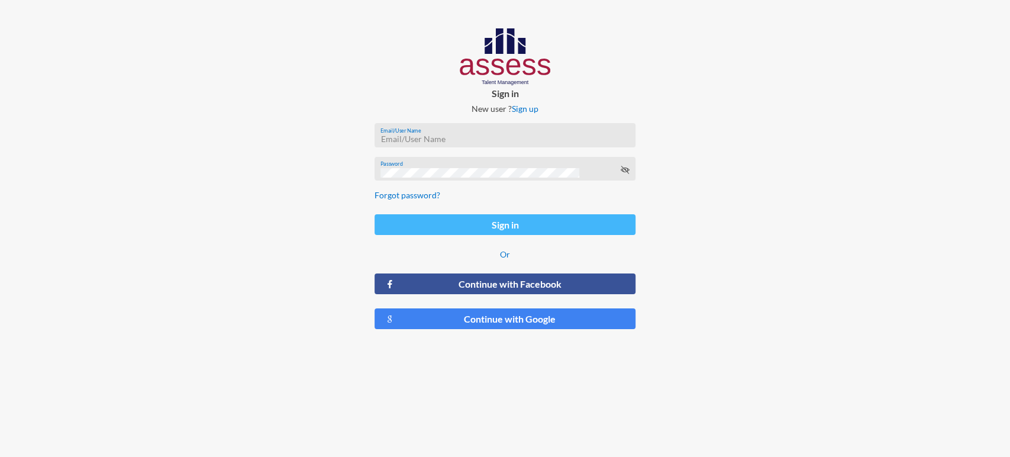
type input "[EMAIL_ADDRESS][DOMAIN_NAME]"
click at [498, 224] on button "Sign in" at bounding box center [505, 224] width 261 height 21
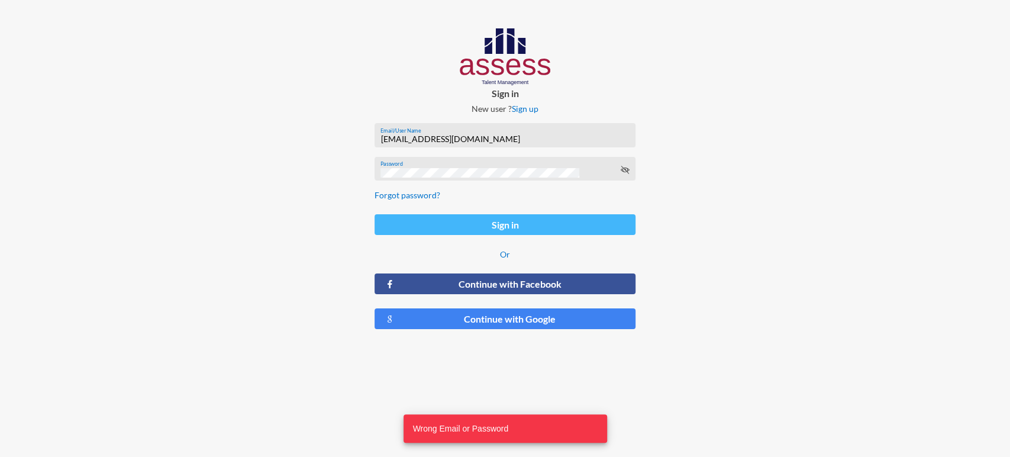
click at [524, 223] on button "Sign in" at bounding box center [505, 224] width 261 height 21
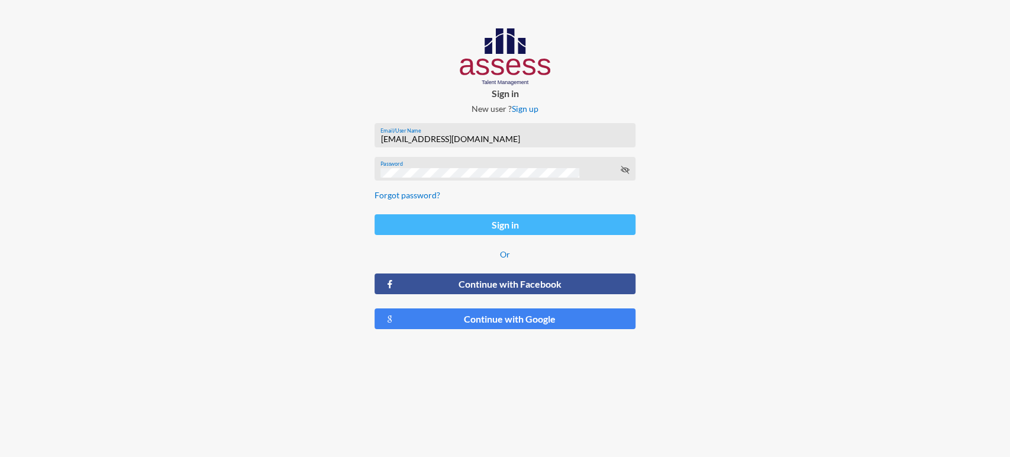
click at [524, 223] on button "Sign in" at bounding box center [505, 224] width 261 height 21
type input "[EMAIL_ADDRESS][DOMAIN_NAME]"
click at [529, 221] on button "Sign in" at bounding box center [505, 224] width 261 height 21
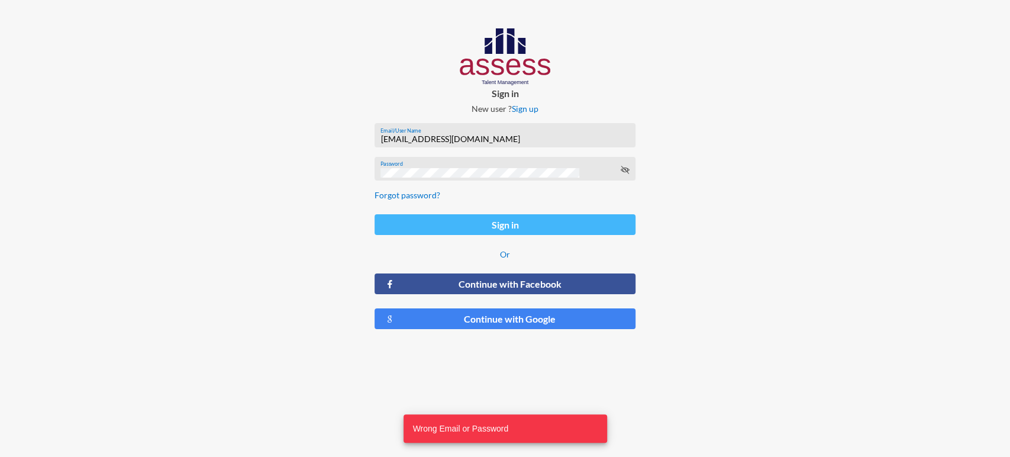
click at [529, 221] on button "Sign in" at bounding box center [505, 224] width 261 height 21
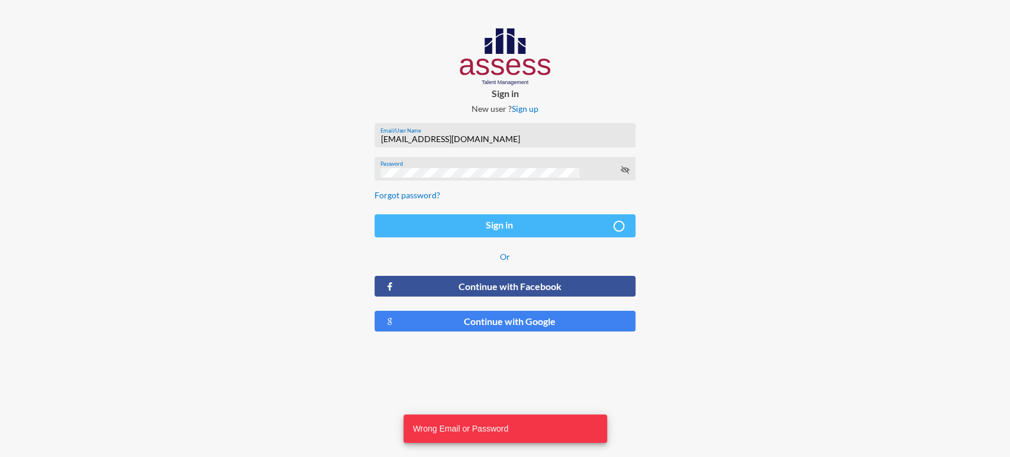
click at [529, 221] on button "Sign in" at bounding box center [505, 225] width 261 height 23
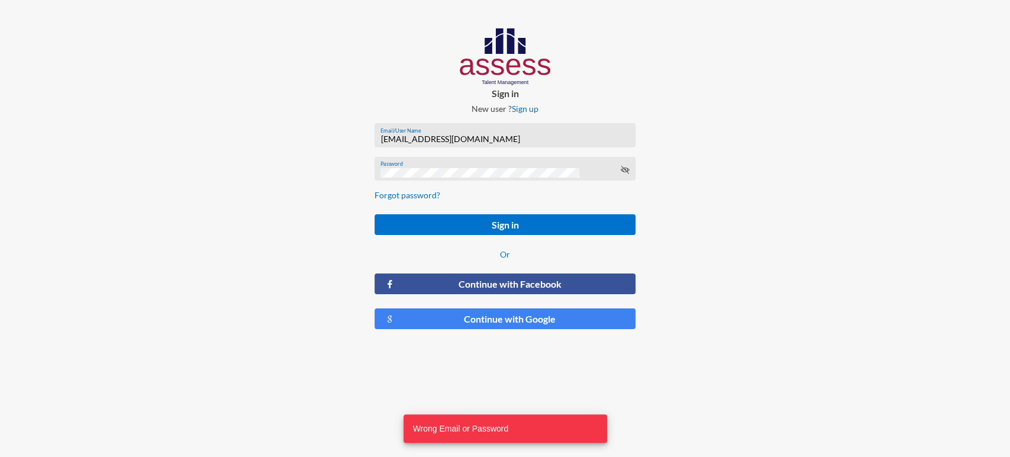
click at [474, 138] on input "[EMAIL_ADDRESS][DOMAIN_NAME]" at bounding box center [505, 138] width 249 height 9
click at [674, 112] on div at bounding box center [842, 183] width 337 height 367
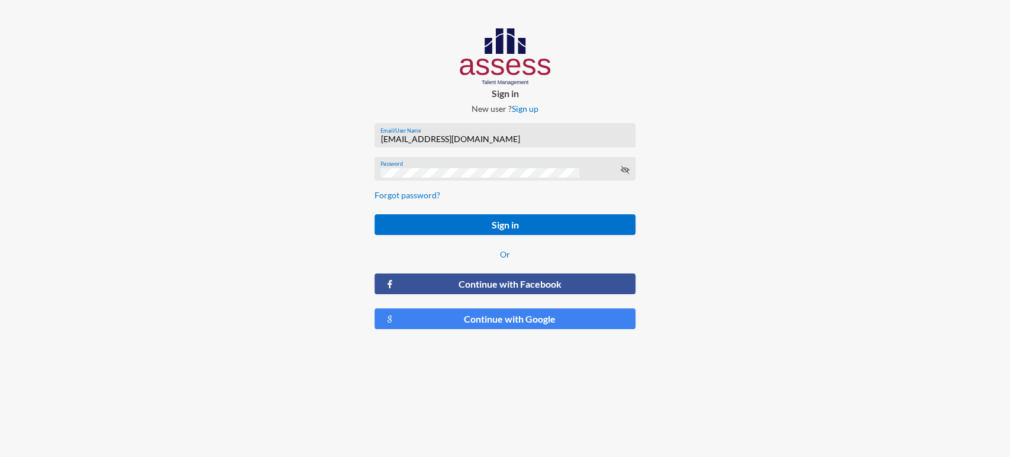
click at [622, 175] on icon at bounding box center [624, 169] width 9 height 9
click at [625, 171] on icon at bounding box center [624, 169] width 9 height 9
click at [645, 163] on div "Sign in New user ? Sign up [EMAIL_ADDRESS][DOMAIN_NAME] Email/User Name Passwor…" at bounding box center [505, 183] width 337 height 367
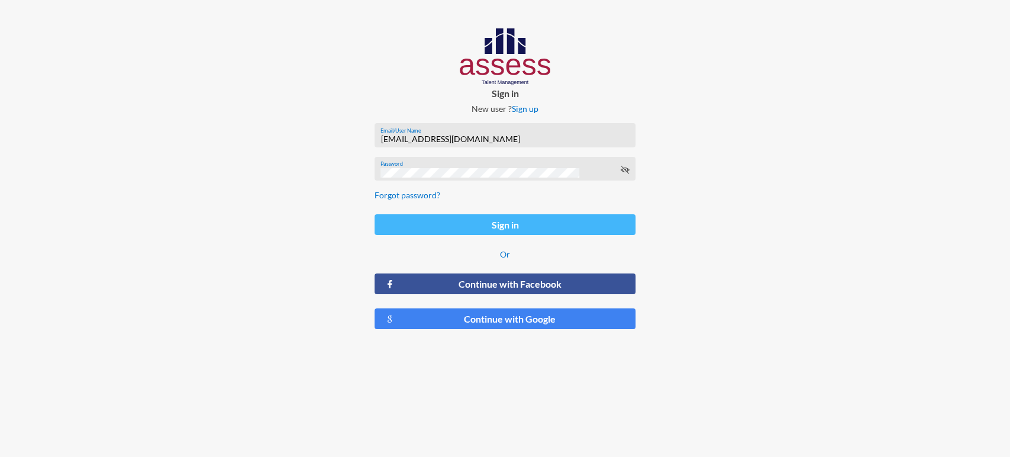
click at [566, 231] on button "Sign in" at bounding box center [505, 224] width 261 height 21
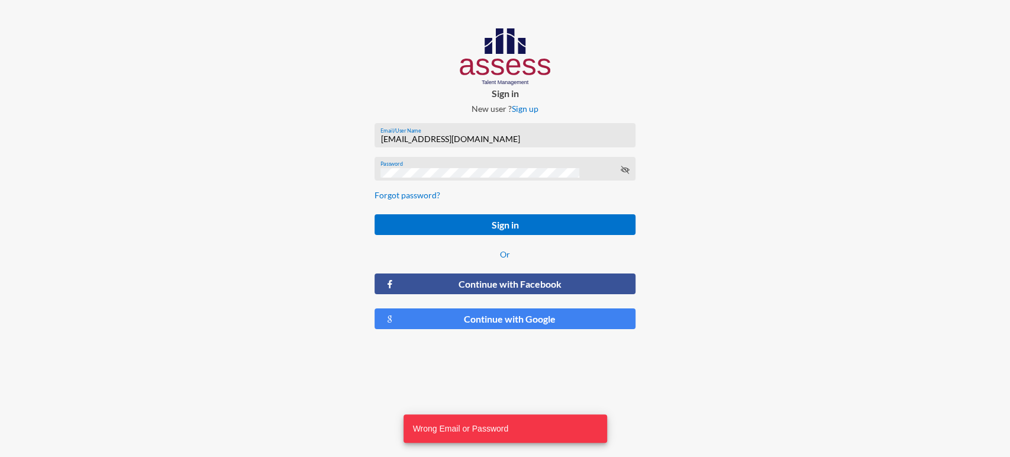
click at [480, 181] on div "Password" at bounding box center [505, 172] width 249 height 18
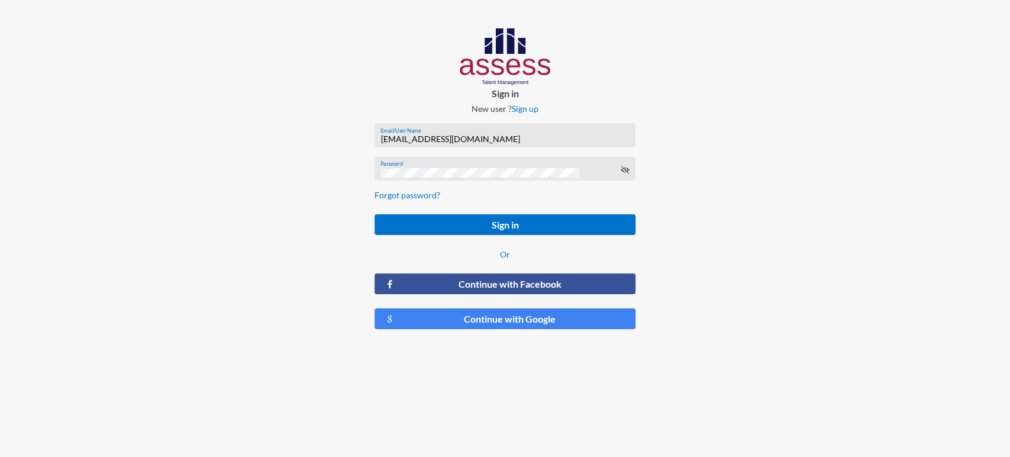
click at [625, 167] on icon at bounding box center [624, 169] width 9 height 9
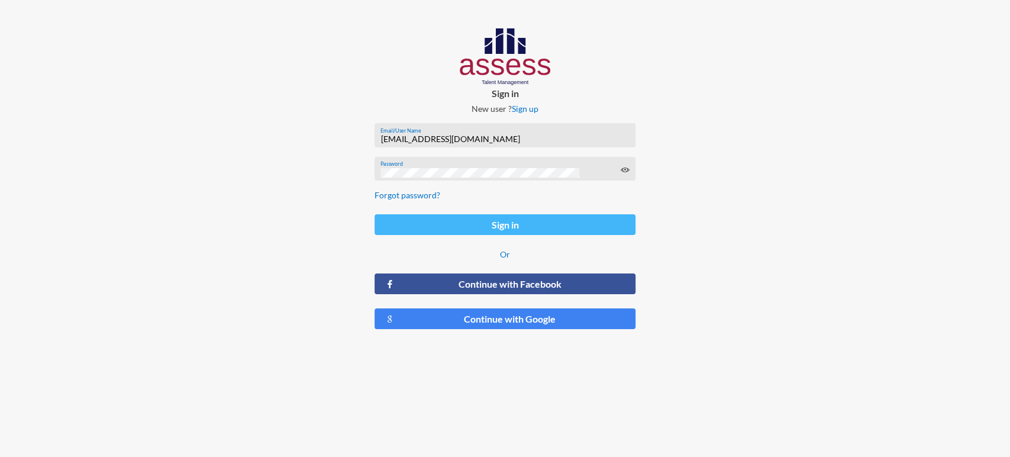
click at [498, 227] on button "Sign in" at bounding box center [505, 224] width 261 height 21
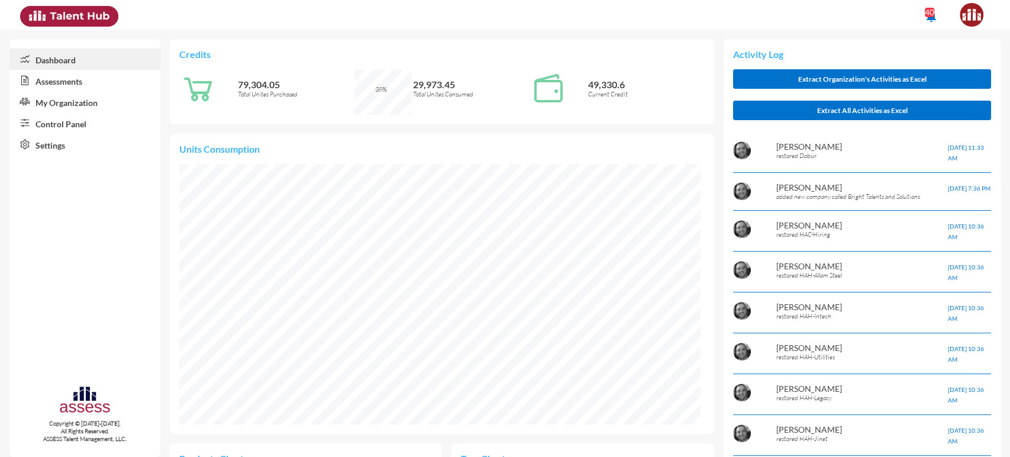
click at [64, 85] on link "Assessments" at bounding box center [84, 80] width 151 height 21
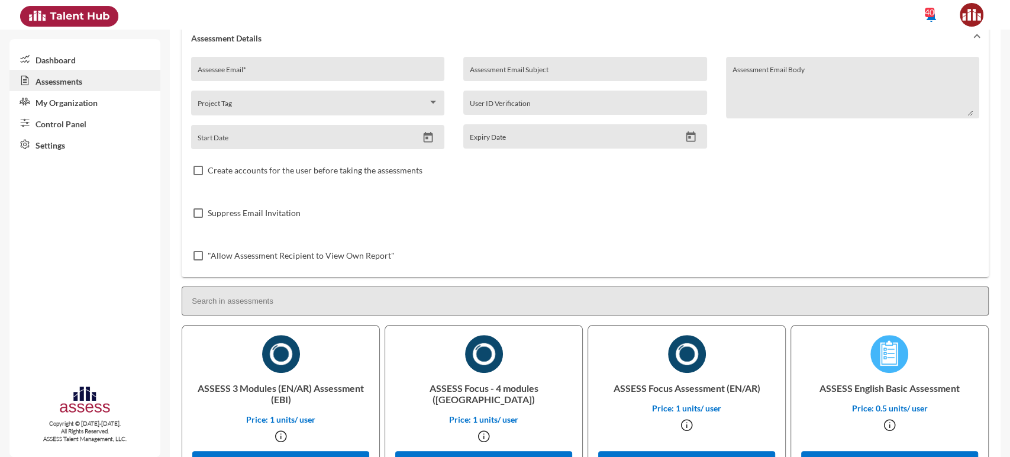
scroll to position [7363, 0]
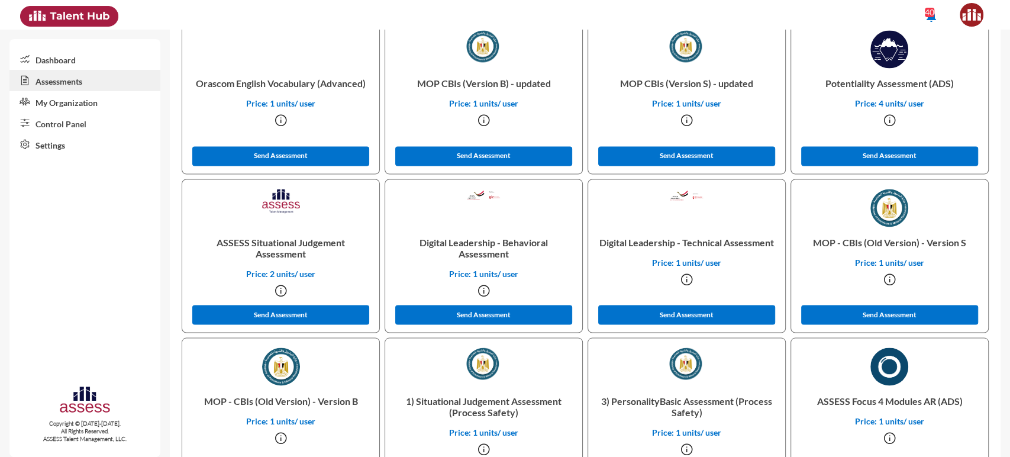
click at [492, 250] on p "Digital Leadership - Behavioral Assessment" at bounding box center [484, 247] width 178 height 41
click at [658, 246] on p "Digital Leadership - Technical Assessment" at bounding box center [687, 242] width 178 height 30
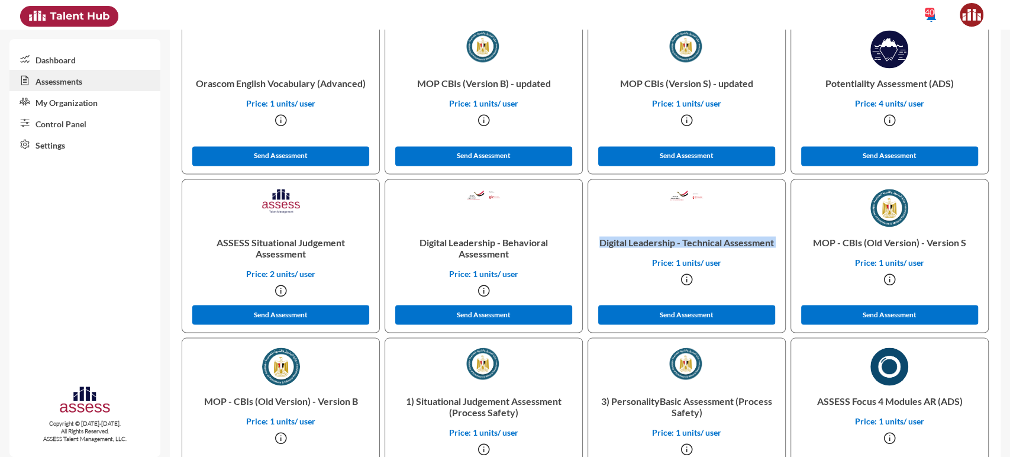
click at [658, 246] on p "Digital Leadership - Technical Assessment" at bounding box center [687, 242] width 178 height 30
click at [502, 252] on p "Digital Leadership - Behavioral Assessment" at bounding box center [484, 247] width 178 height 41
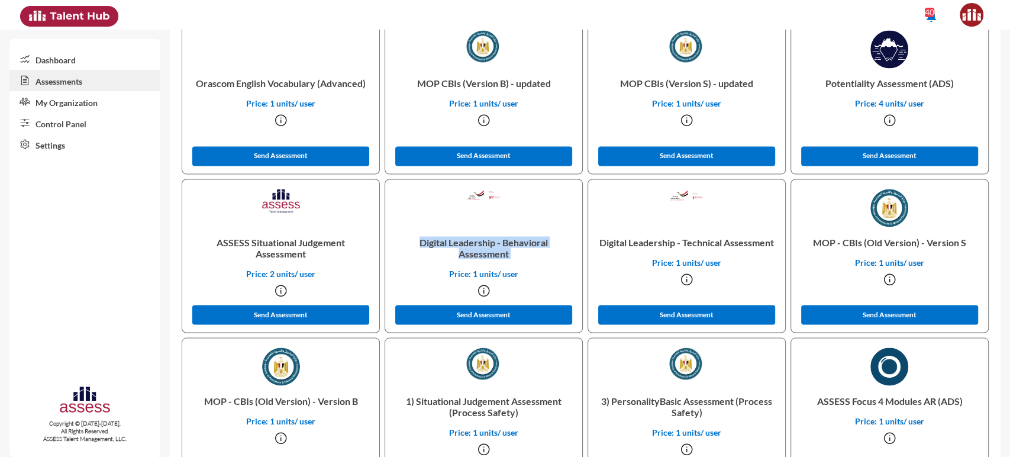
click at [502, 252] on p "Digital Leadership - Behavioral Assessment" at bounding box center [484, 247] width 178 height 41
click at [485, 246] on p "Digital Leadership - Behavioral Assessment" at bounding box center [484, 247] width 178 height 41
click at [666, 239] on p "Digital Leadership - Technical Assessment" at bounding box center [687, 242] width 178 height 30
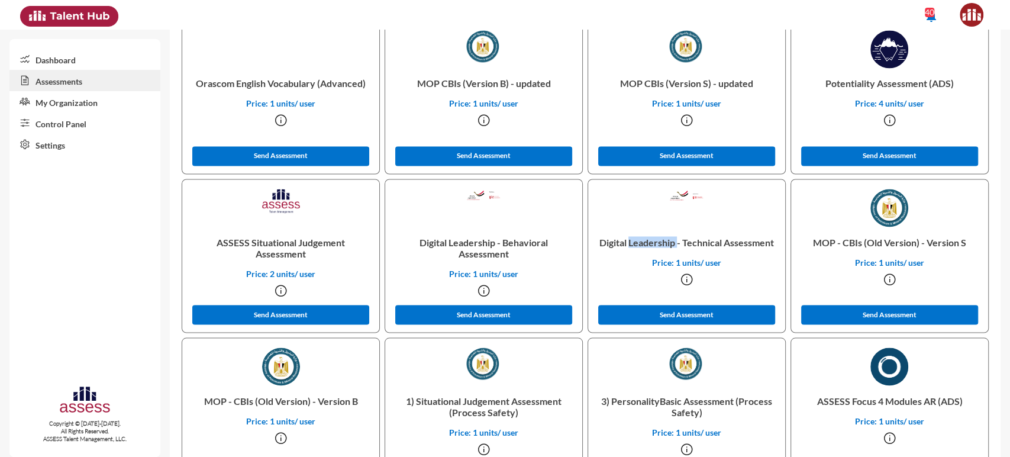
click at [666, 239] on p "Digital Leadership - Technical Assessment" at bounding box center [687, 242] width 178 height 30
copy p "Digital Leadership - Technical Assessment"
click at [498, 246] on p "Digital Leadership - Behavioral Assessment" at bounding box center [484, 247] width 178 height 41
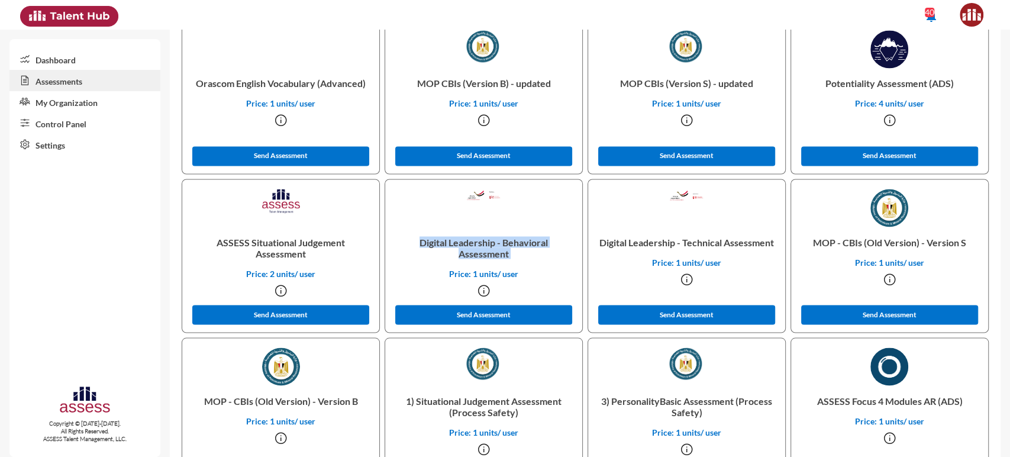
click at [498, 246] on p "Digital Leadership - Behavioral Assessment" at bounding box center [484, 247] width 178 height 41
click at [503, 245] on p "Digital Leadership - Behavioral Assessment" at bounding box center [484, 247] width 178 height 41
click at [646, 233] on p "Digital Leadership - Technical Assessment" at bounding box center [687, 242] width 178 height 30
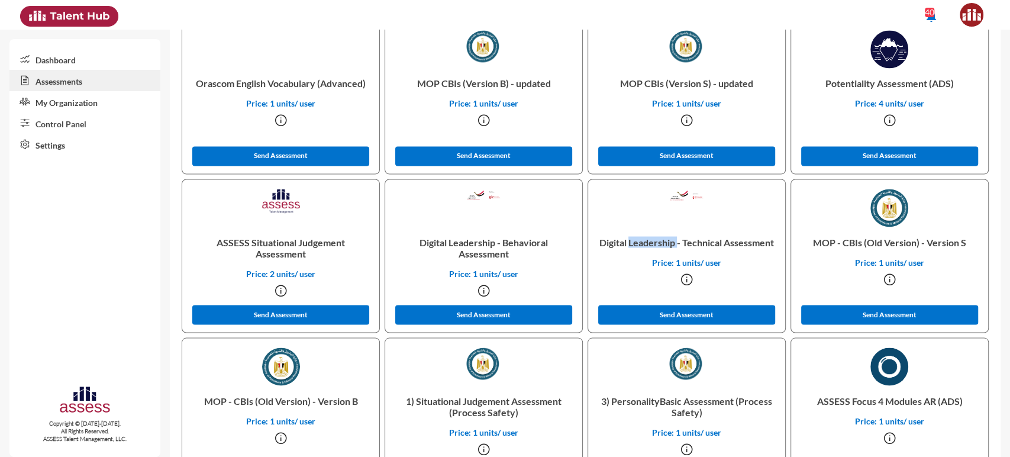
click at [646, 233] on p "Digital Leadership - Technical Assessment" at bounding box center [687, 242] width 178 height 30
click at [449, 246] on p "Digital Leadership - Behavioral Assessment" at bounding box center [484, 247] width 178 height 41
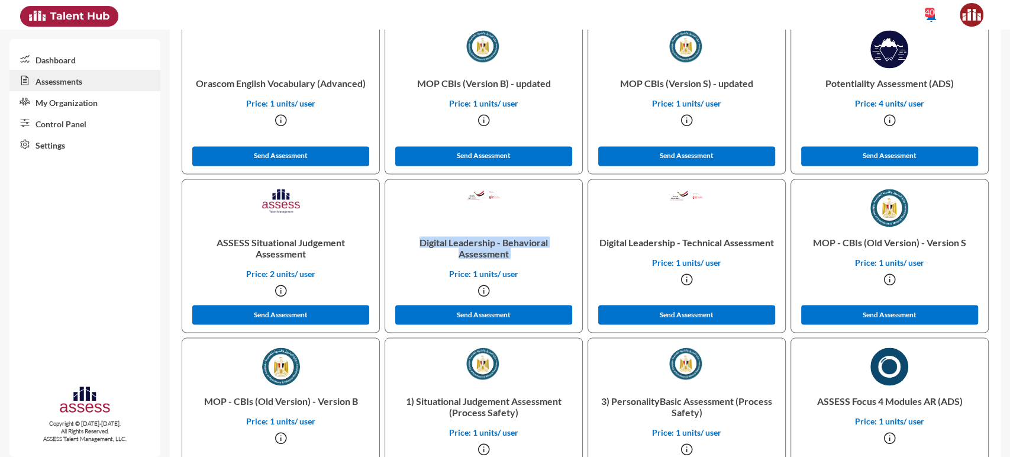
click at [462, 257] on p "Digital Leadership - Behavioral Assessment" at bounding box center [484, 247] width 178 height 41
click at [639, 230] on p "Digital Leadership - Technical Assessment" at bounding box center [687, 242] width 178 height 30
click at [630, 238] on p "Digital Leadership - Technical Assessment" at bounding box center [687, 242] width 178 height 30
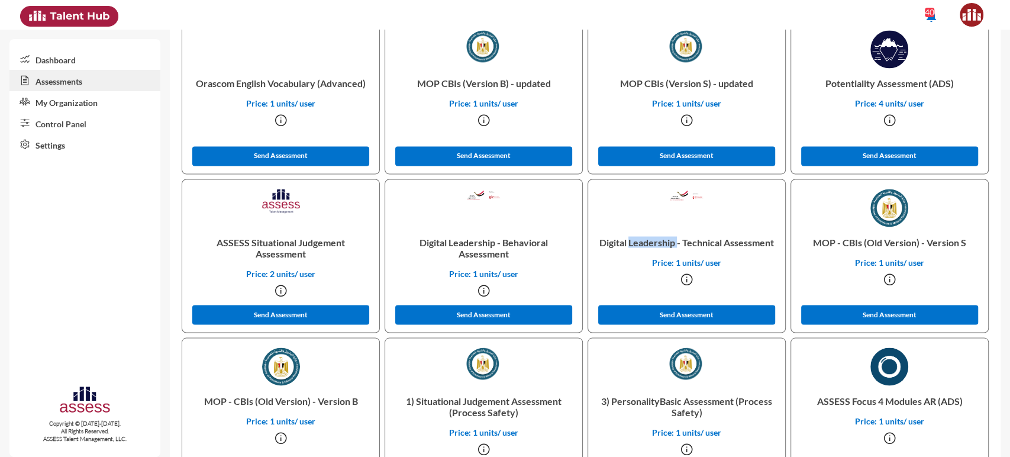
click at [630, 238] on p "Digital Leadership - Technical Assessment" at bounding box center [687, 242] width 178 height 30
click at [485, 239] on p "Digital Leadership - Behavioral Assessment" at bounding box center [484, 247] width 178 height 41
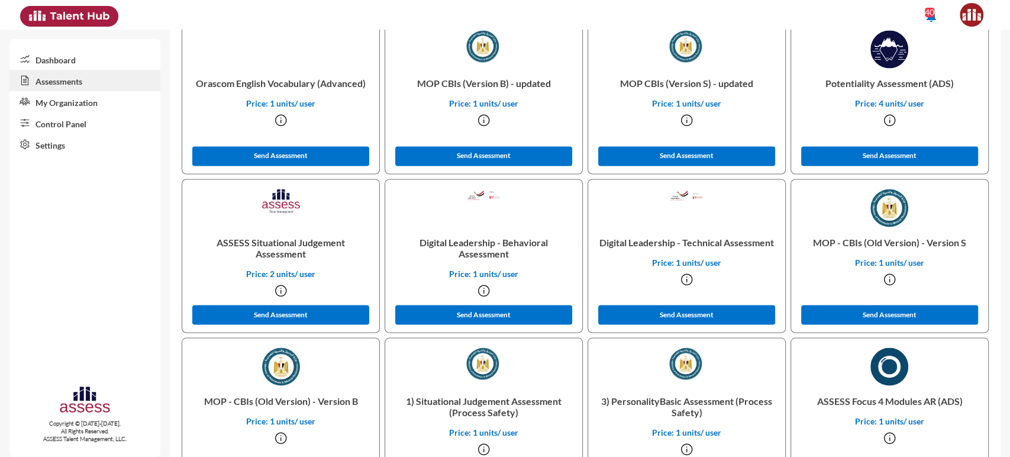
click at [684, 245] on p "Digital Leadership - Technical Assessment" at bounding box center [687, 242] width 178 height 30
click at [488, 256] on p "Digital Leadership - Behavioral Assessment" at bounding box center [484, 247] width 178 height 41
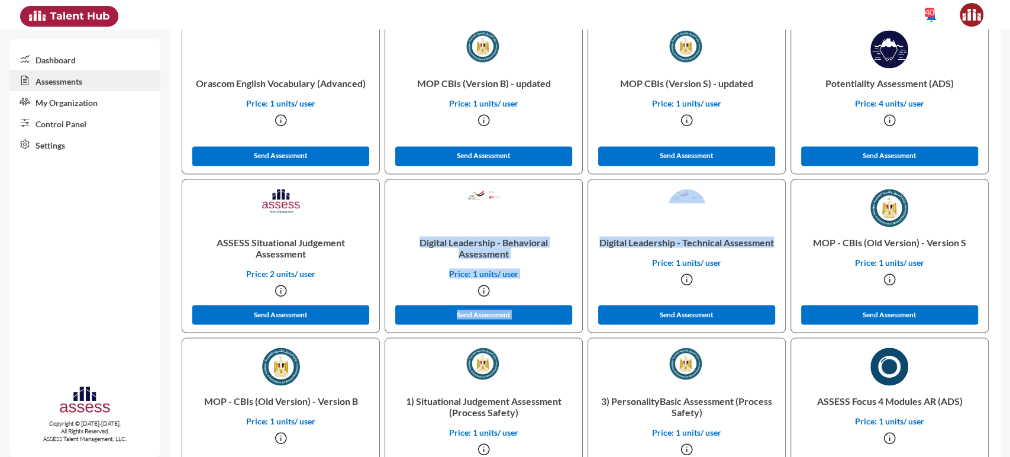
drag, startPoint x: 413, startPoint y: 244, endPoint x: 770, endPoint y: 248, distance: 356.9
click at [770, 248] on p "Digital Leadership - Technical Assessment" at bounding box center [687, 242] width 178 height 30
drag, startPoint x: 774, startPoint y: 244, endPoint x: 426, endPoint y: 234, distance: 348.2
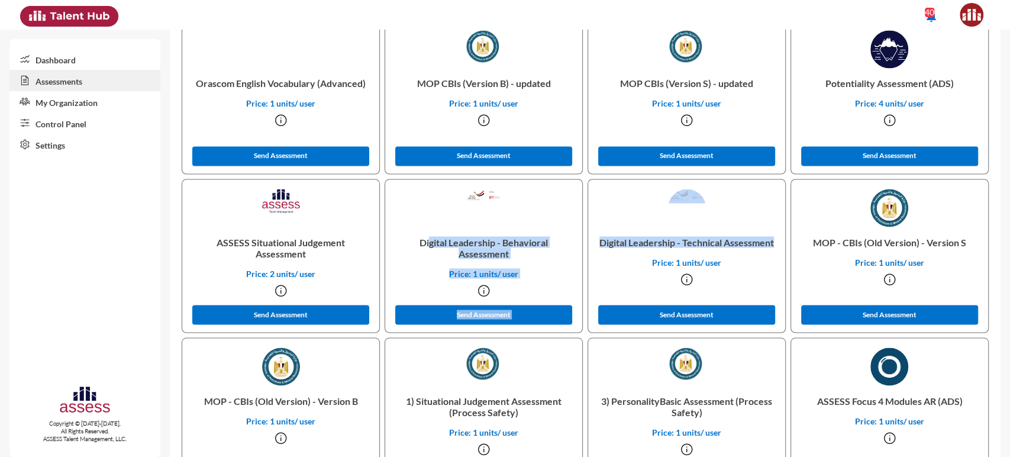
click at [426, 234] on p "Digital Leadership - Behavioral Assessment" at bounding box center [484, 247] width 178 height 41
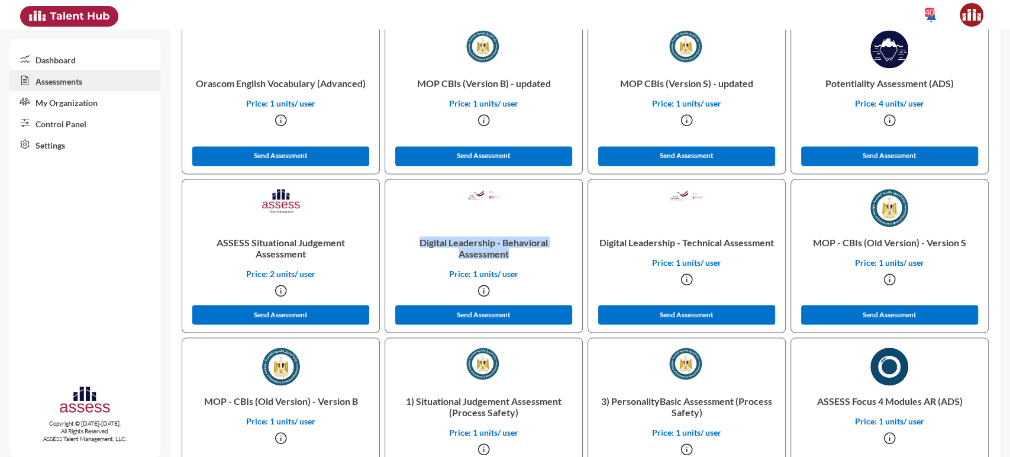
drag, startPoint x: 416, startPoint y: 240, endPoint x: 512, endPoint y: 260, distance: 98.0
click at [512, 260] on p "Digital Leadership - Behavioral Assessment" at bounding box center [484, 247] width 178 height 41
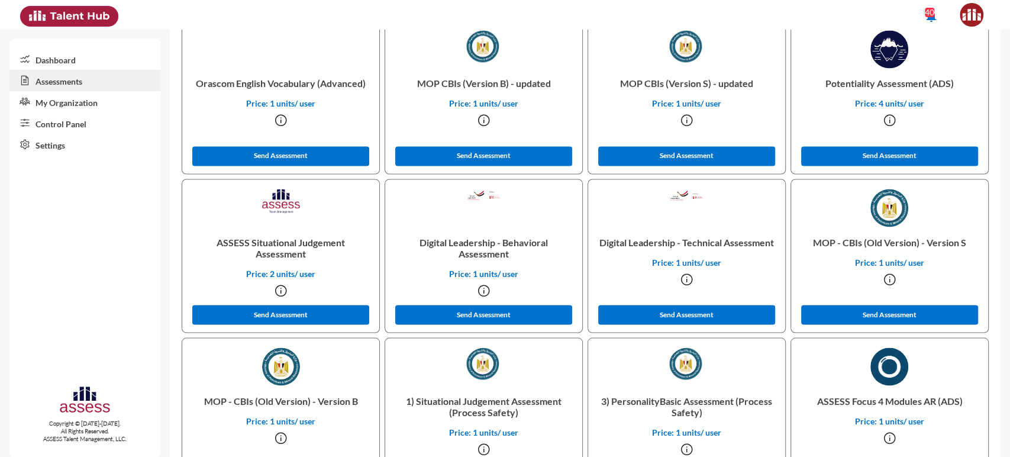
click at [651, 243] on p "Digital Leadership - Technical Assessment" at bounding box center [687, 242] width 178 height 30
click at [519, 243] on p "Digital Leadership - Behavioral Assessment" at bounding box center [484, 247] width 178 height 41
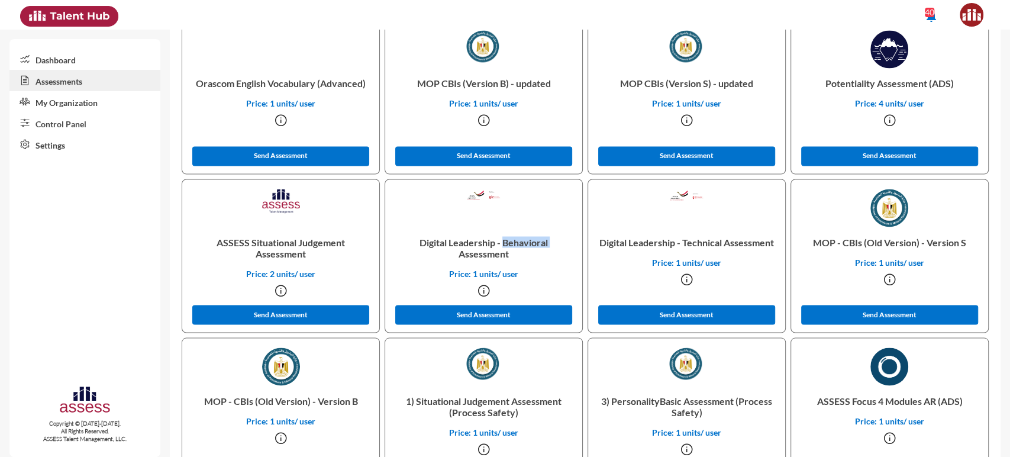
click at [519, 243] on p "Digital Leadership - Behavioral Assessment" at bounding box center [484, 247] width 178 height 41
click at [513, 252] on p "Digital Leadership - Behavioral Assessment" at bounding box center [484, 247] width 178 height 41
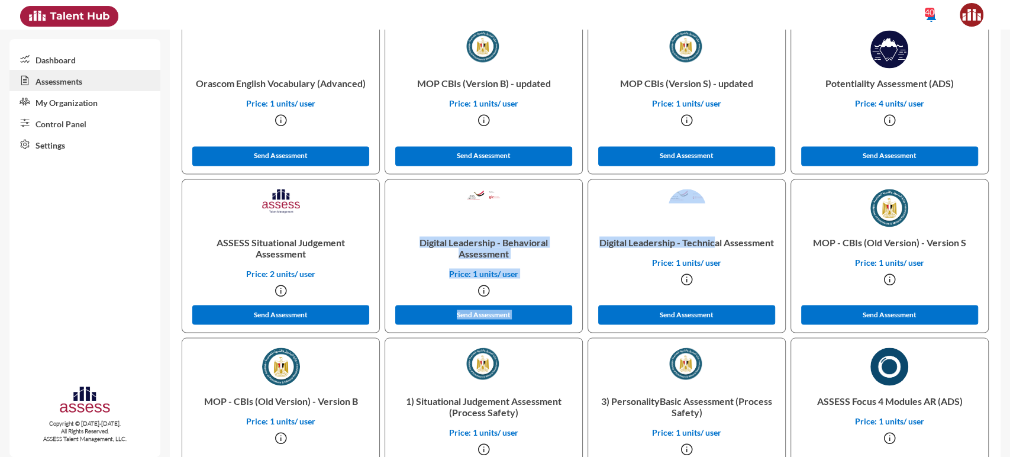
drag, startPoint x: 413, startPoint y: 240, endPoint x: 704, endPoint y: 240, distance: 291.8
click at [704, 240] on p "Digital Leadership - Technical Assessment" at bounding box center [687, 242] width 178 height 30
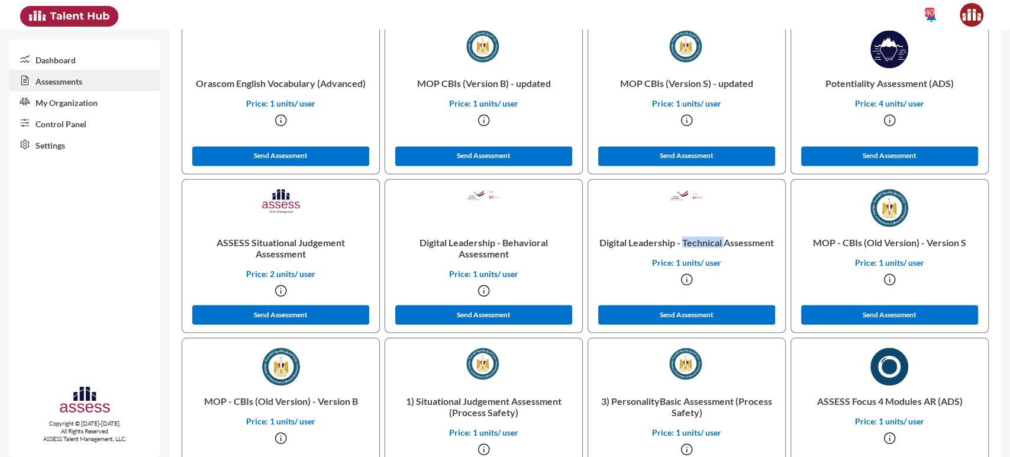
click at [704, 240] on p "Digital Leadership - Technical Assessment" at bounding box center [687, 242] width 178 height 30
click at [512, 247] on p "Digital Leadership - Behavioral Assessment" at bounding box center [484, 247] width 178 height 41
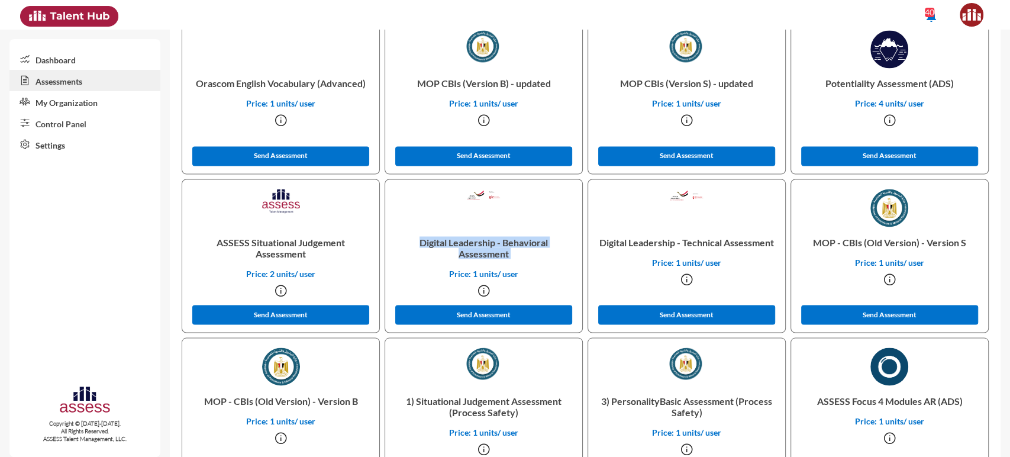
click at [512, 247] on p "Digital Leadership - Behavioral Assessment" at bounding box center [484, 247] width 178 height 41
click at [537, 247] on p "Digital Leadership - Behavioral Assessment" at bounding box center [484, 247] width 178 height 41
drag, startPoint x: 510, startPoint y: 247, endPoint x: 511, endPoint y: 255, distance: 7.9
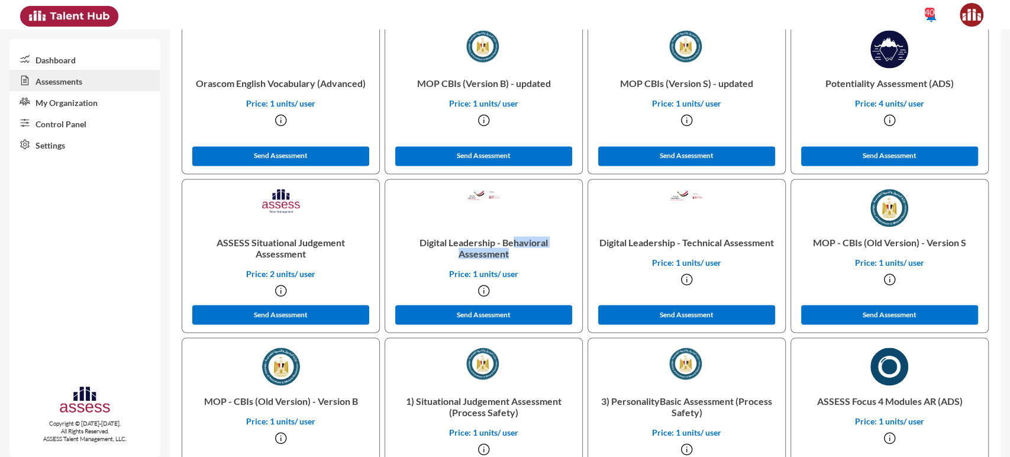
click at [511, 255] on p "Digital Leadership - Behavioral Assessment" at bounding box center [484, 247] width 178 height 41
drag, startPoint x: 511, startPoint y: 255, endPoint x: 416, endPoint y: 243, distance: 96.0
click at [416, 243] on p "Digital Leadership - Behavioral Assessment" at bounding box center [484, 247] width 178 height 41
drag, startPoint x: 595, startPoint y: 244, endPoint x: 766, endPoint y: 250, distance: 170.6
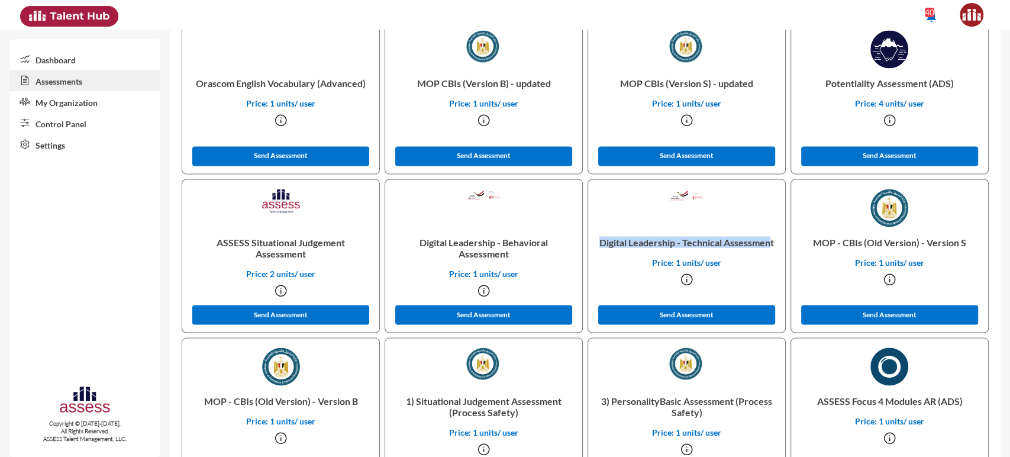
click at [766, 250] on p "Digital Leadership - Technical Assessment" at bounding box center [687, 242] width 178 height 30
click at [494, 240] on p "Digital Leadership - Behavioral Assessment" at bounding box center [484, 247] width 178 height 41
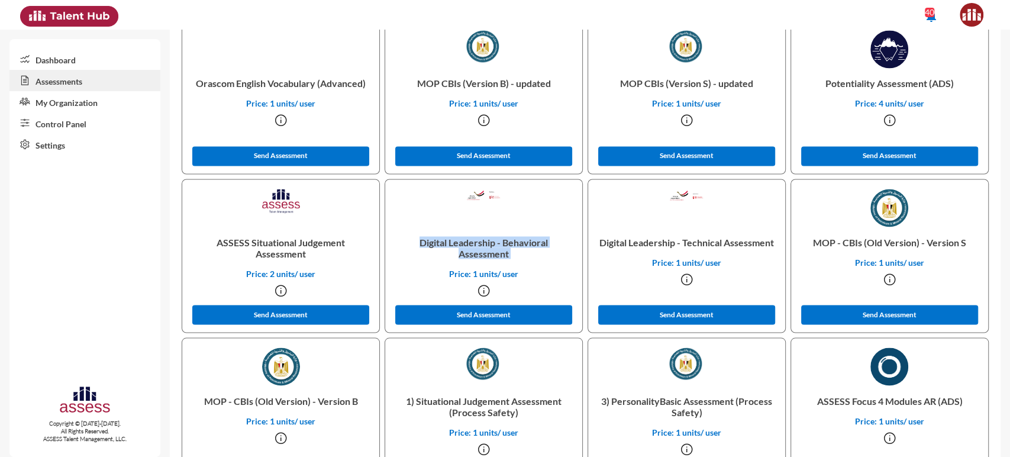
click at [494, 240] on p "Digital Leadership - Behavioral Assessment" at bounding box center [484, 247] width 178 height 41
copy p "Digital Leadership - Behavioral Assessment"
click at [60, 127] on link "Control Panel" at bounding box center [84, 122] width 151 height 21
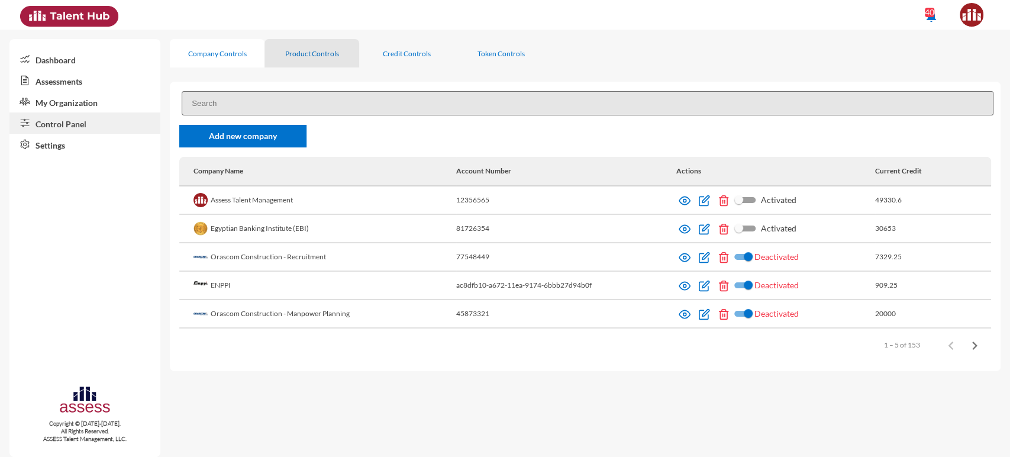
click at [294, 65] on div "Product Controls" at bounding box center [312, 53] width 95 height 28
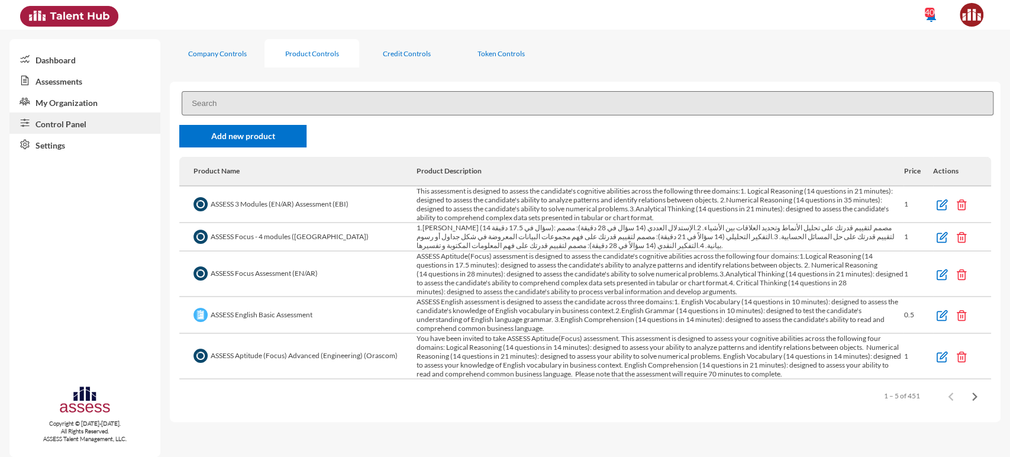
click at [231, 98] on input at bounding box center [588, 103] width 812 height 24
paste input "Digital Leadership - Behavioral Assessment"
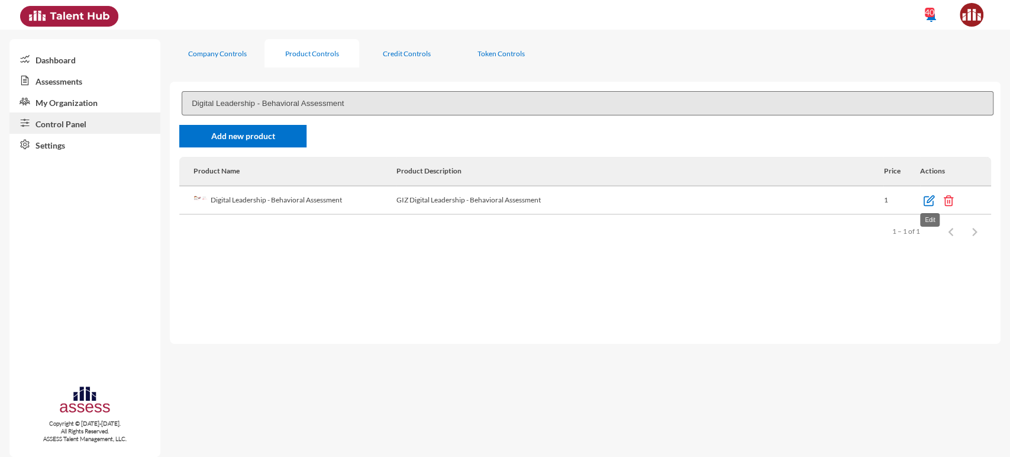
type input "Digital Leadership - Behavioral Assessment"
click at [923, 201] on img at bounding box center [929, 201] width 12 height 12
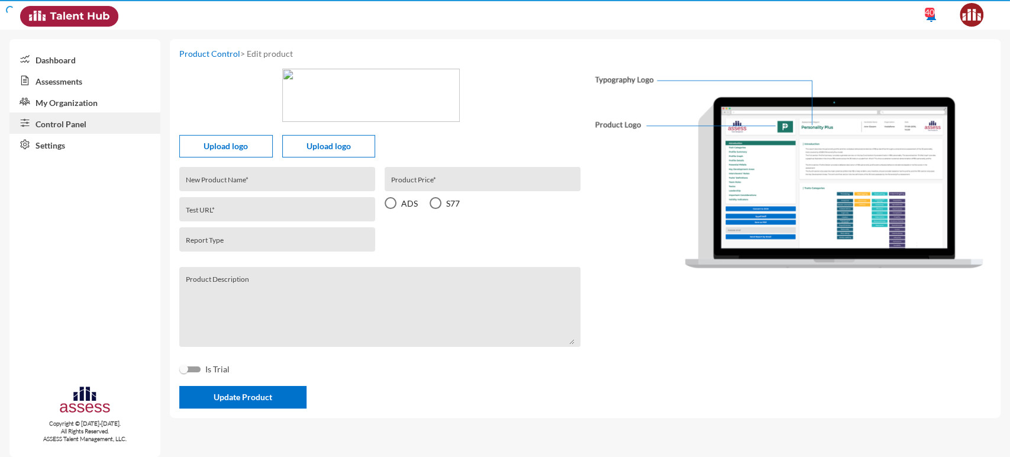
type input "Digital Leadership - Behavioral Assessment"
type input "61acacc7b6ae14000eb77974"
type input "giz-digital-behavioral"
type input "1"
radio input "true"
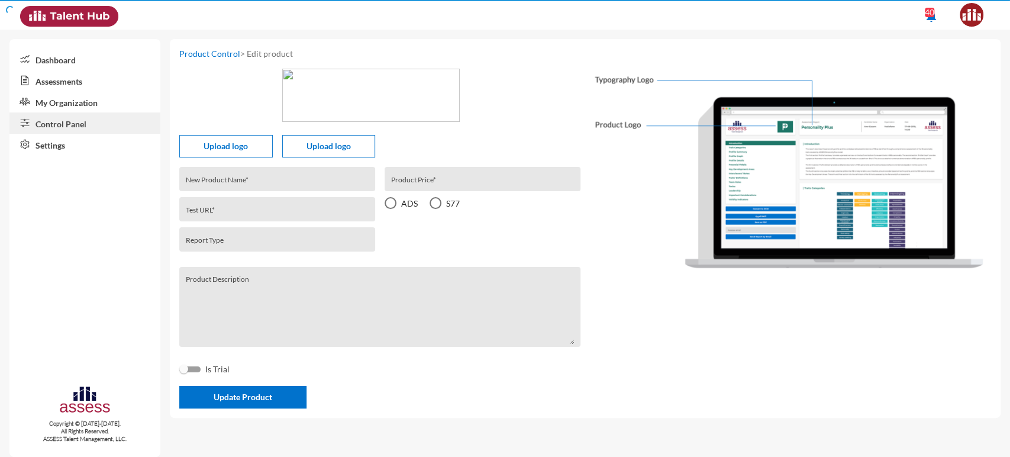
type textarea "GIZ Digital Leadership - Behavioral Assessment"
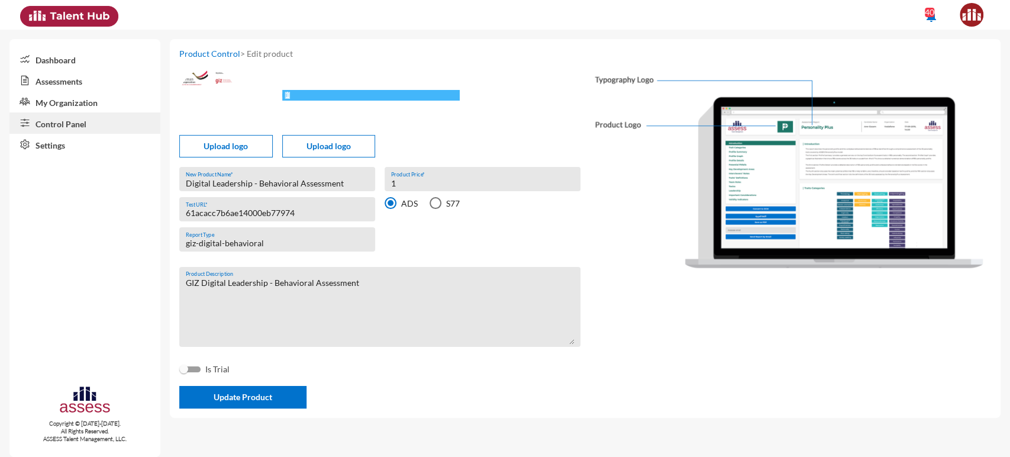
click at [220, 214] on input "61acacc7b6ae14000eb77974" at bounding box center [277, 212] width 183 height 9
click at [217, 247] on input "giz-digital-behavioral" at bounding box center [277, 243] width 183 height 9
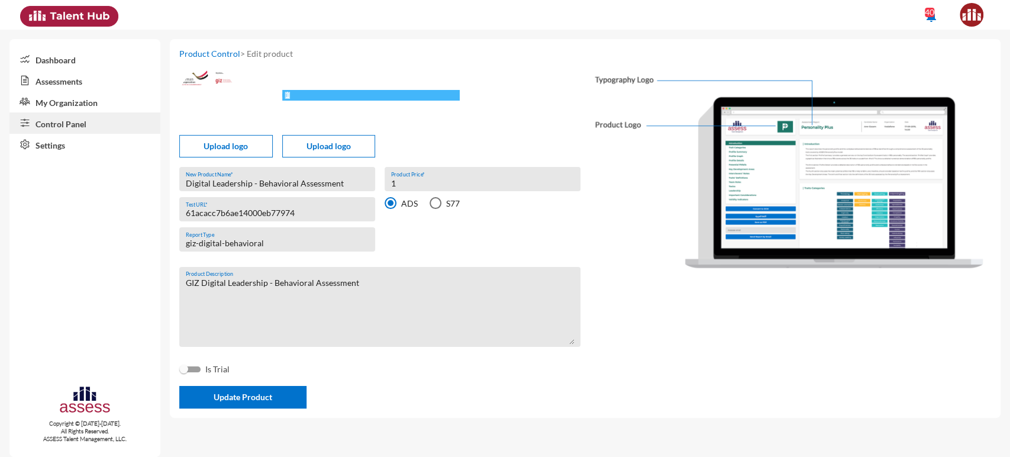
click at [75, 79] on link "Assessments" at bounding box center [84, 80] width 151 height 21
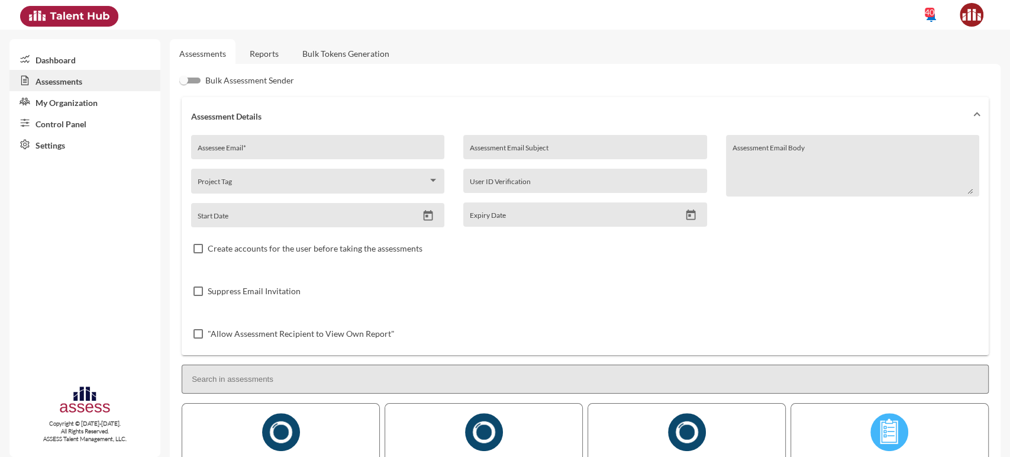
click at [265, 51] on link "Reports" at bounding box center [264, 53] width 48 height 29
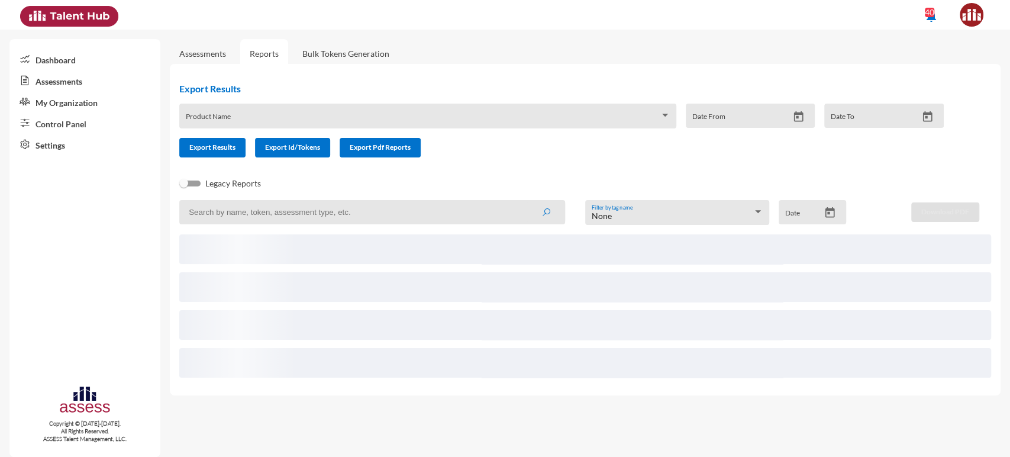
click at [259, 210] on input at bounding box center [372, 212] width 386 height 24
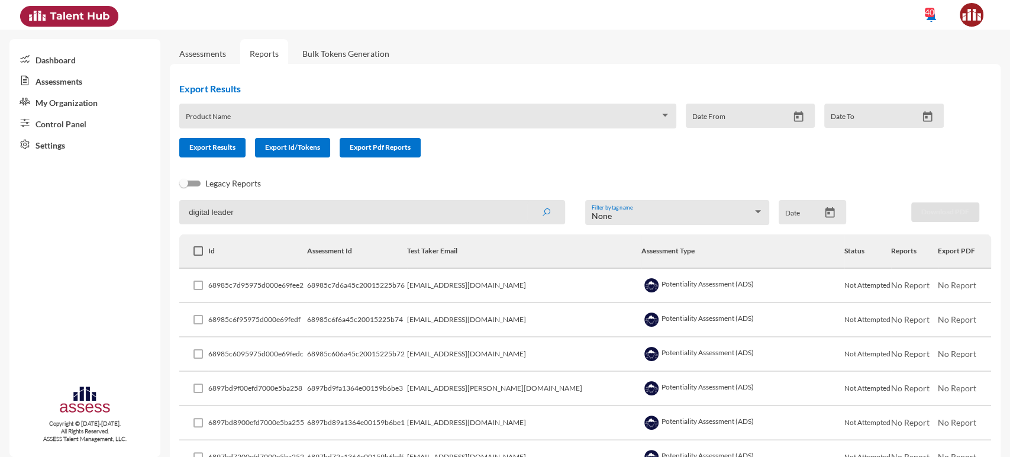
click at [527, 201] on button "submit" at bounding box center [546, 211] width 38 height 21
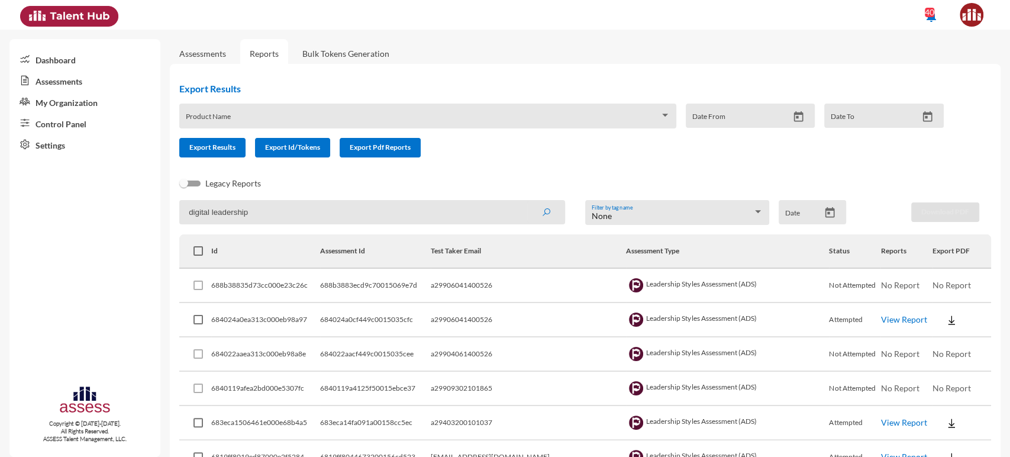
type input "digital leadership"
click at [527, 201] on button "submit" at bounding box center [546, 211] width 38 height 21
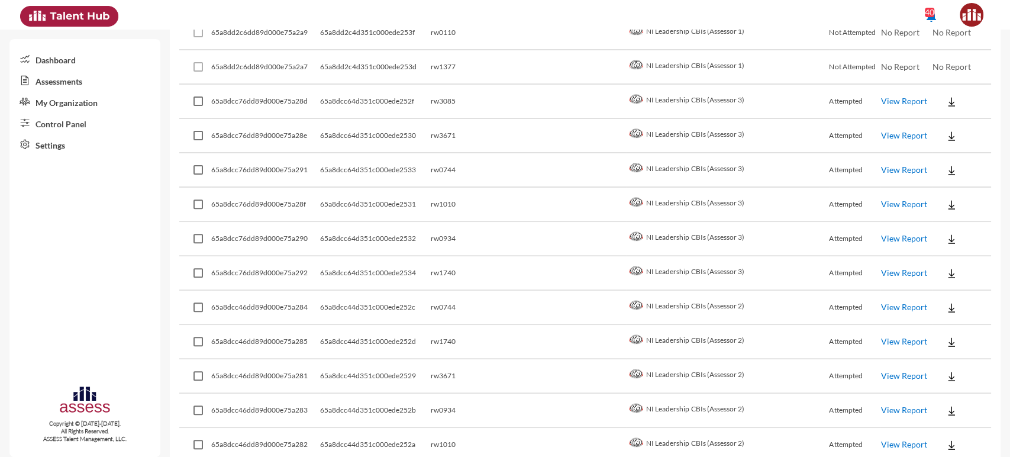
scroll to position [3285, 0]
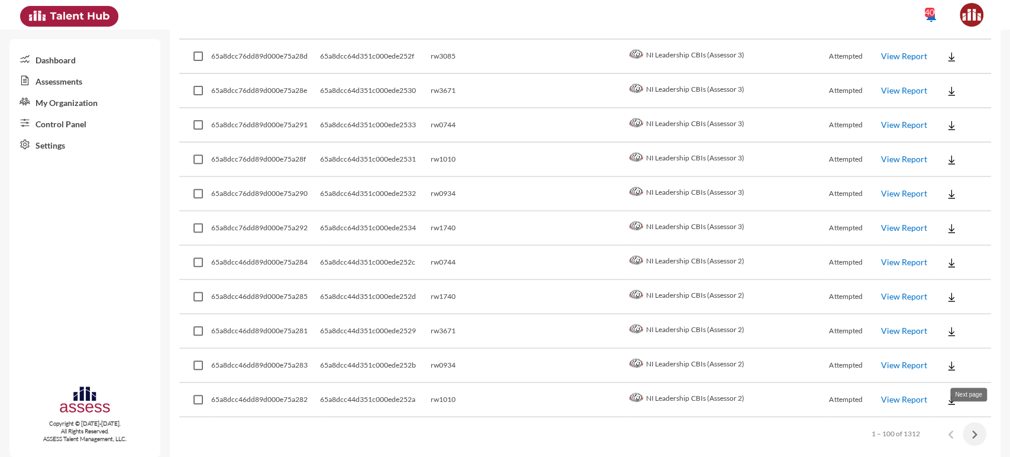
click at [969, 426] on icon "Next page" at bounding box center [975, 434] width 17 height 17
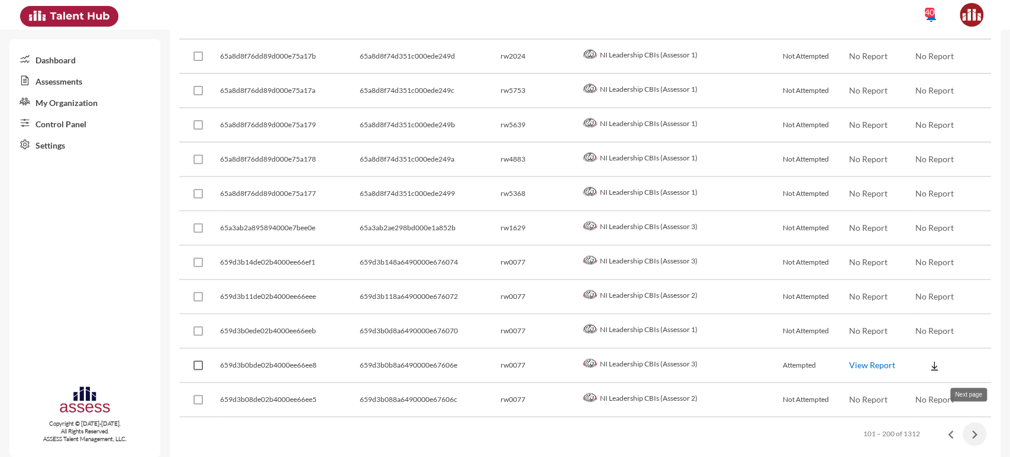
click at [963, 422] on button "Next page" at bounding box center [975, 434] width 24 height 24
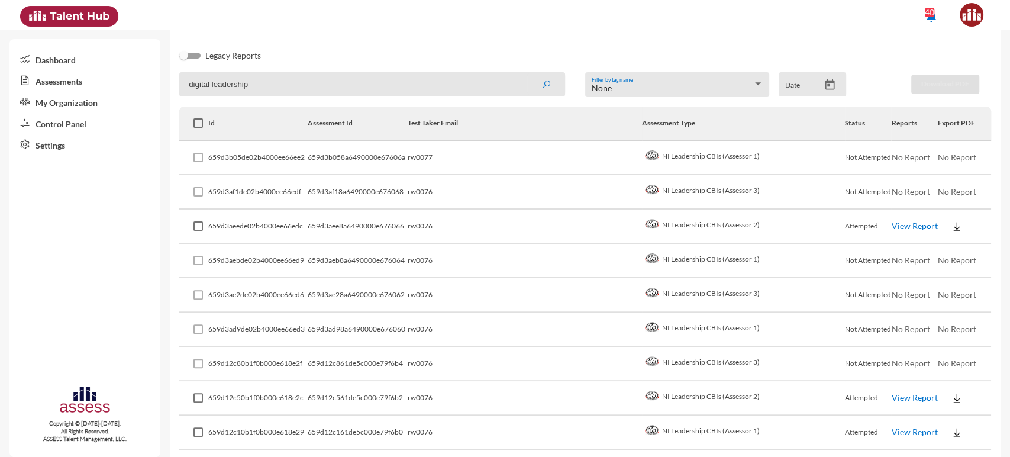
scroll to position [0, 0]
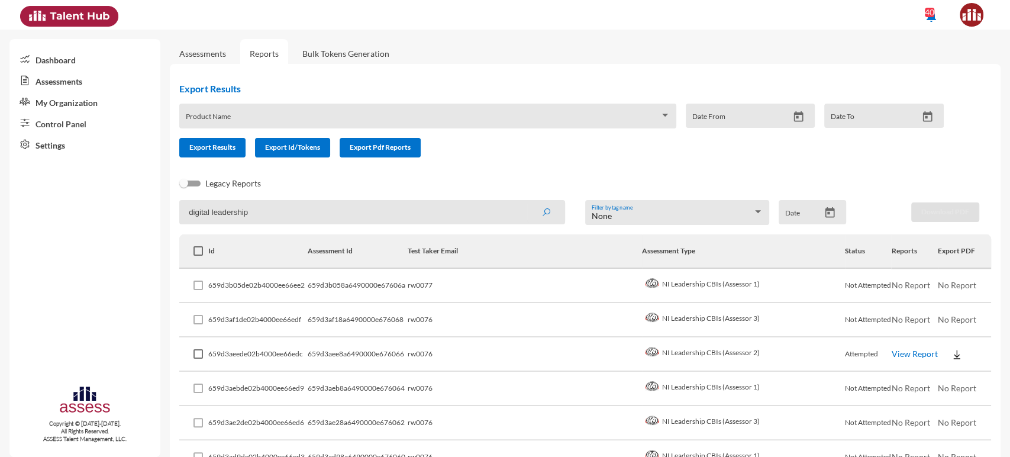
click at [256, 108] on div "Product Name" at bounding box center [427, 116] width 497 height 25
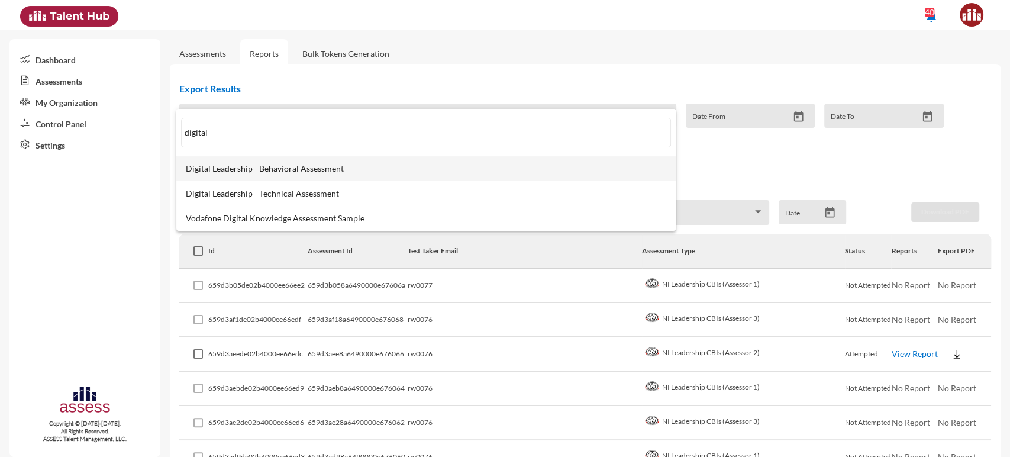
type input "digital"
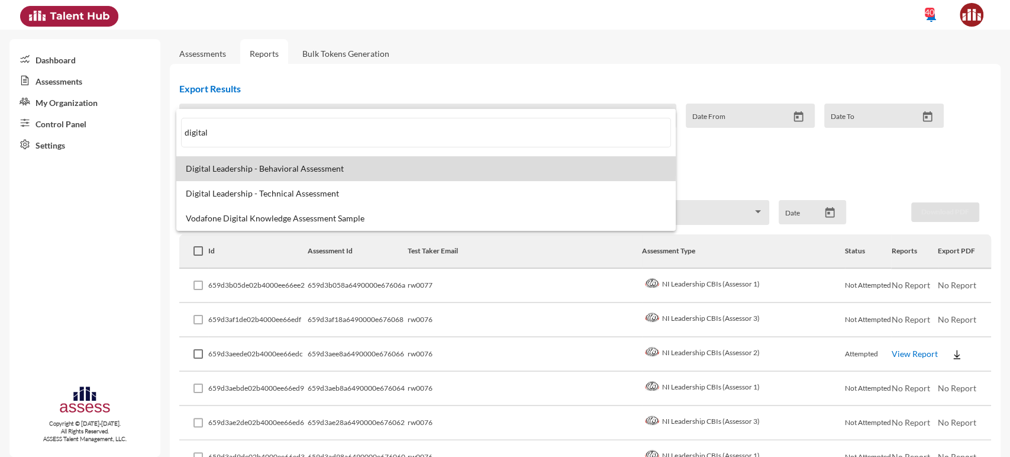
click at [276, 167] on span "Digital Leadership - Behavioral Assessment" at bounding box center [426, 168] width 481 height 9
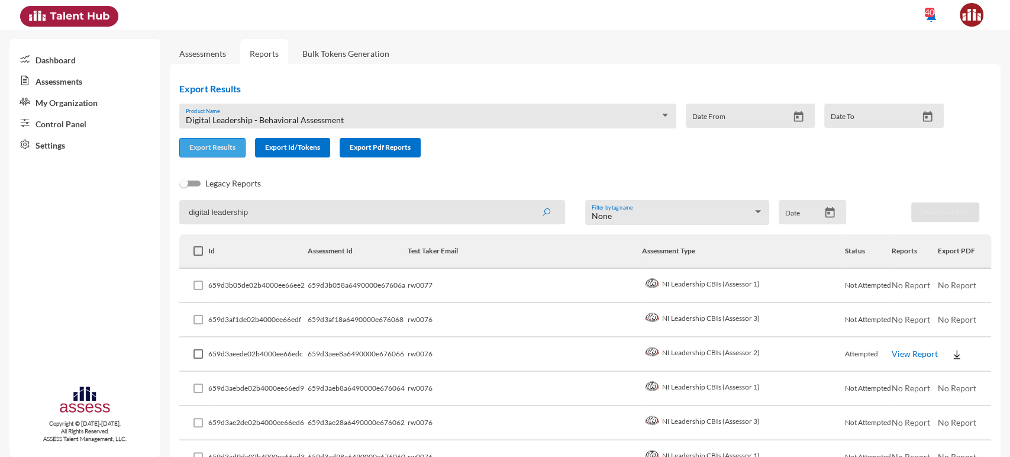
click at [224, 149] on span "Export Results" at bounding box center [212, 147] width 46 height 9
click at [238, 212] on input "digital leadership" at bounding box center [372, 212] width 386 height 24
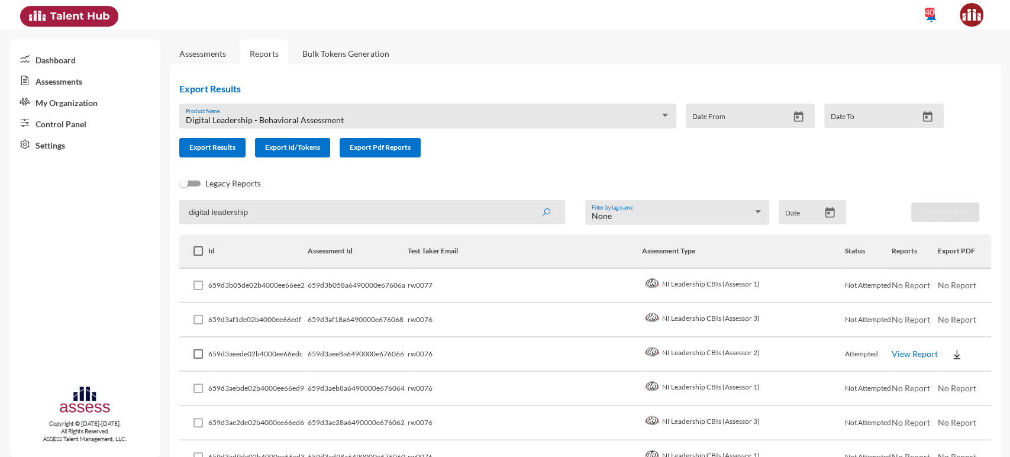
click at [238, 212] on input "digital leadership" at bounding box center [372, 212] width 386 height 24
paste input "61f65ffa0fa20e000ef69fb2"
click at [527, 201] on button "submit" at bounding box center [546, 211] width 38 height 21
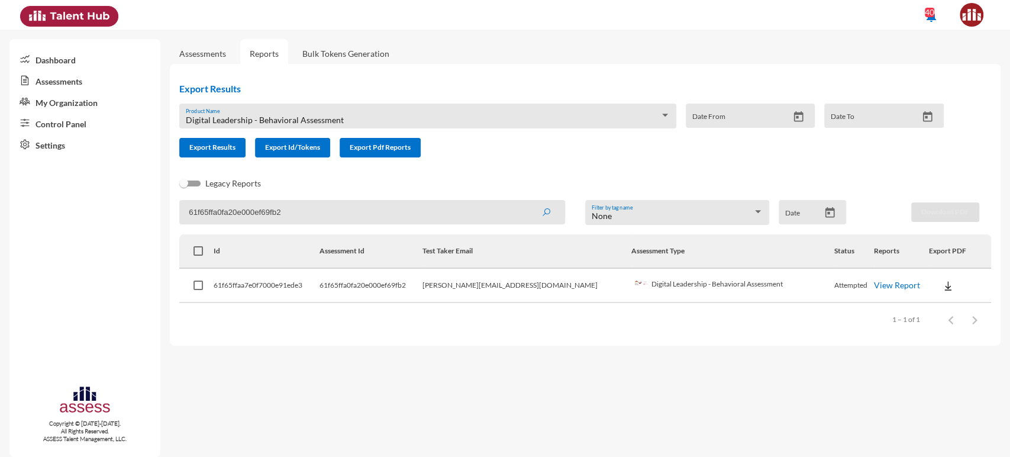
click at [874, 286] on link "View Report" at bounding box center [897, 285] width 46 height 10
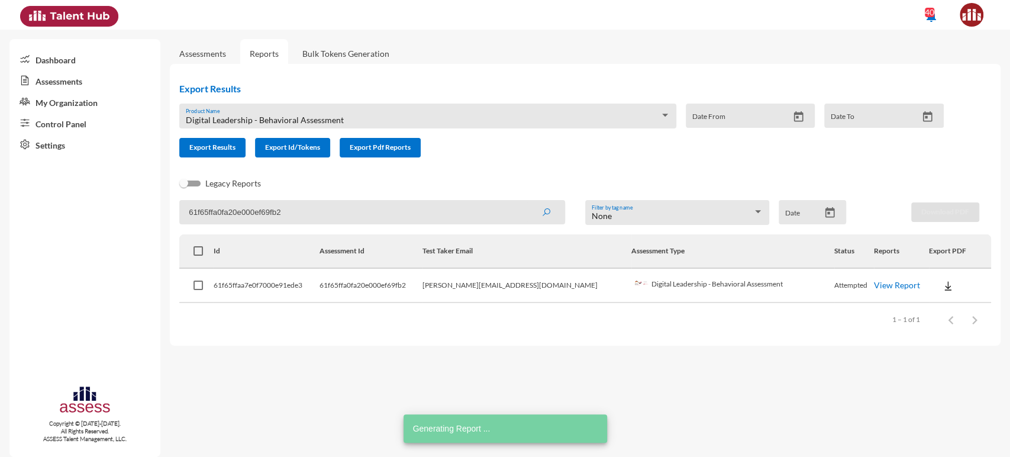
click at [218, 217] on input "61f65ffa0fa20e000ef69fb2" at bounding box center [372, 212] width 386 height 24
paste input "379f4e712ea95000e4fb6cd"
type input "6379f4e712ea95000e4fb6cd"
click at [527, 201] on button "submit" at bounding box center [546, 211] width 38 height 21
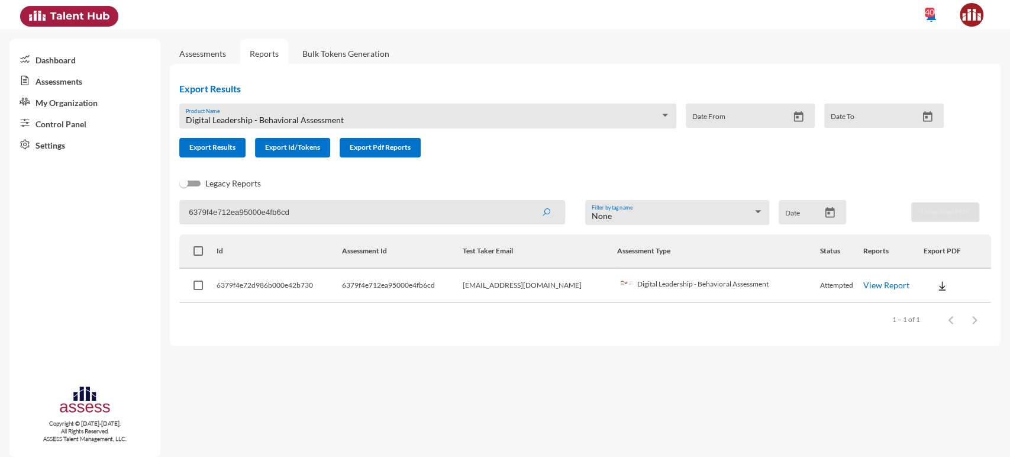
click at [876, 288] on link "View Report" at bounding box center [887, 285] width 46 height 10
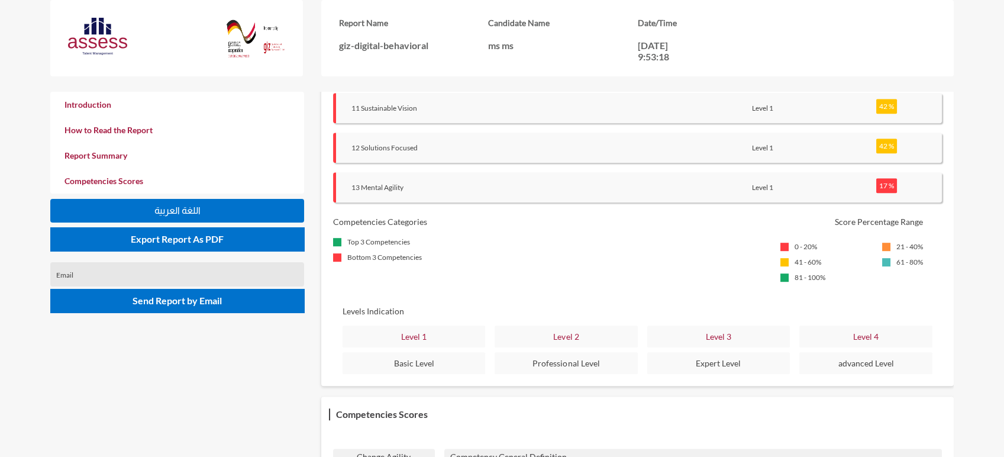
scroll to position [1015, 0]
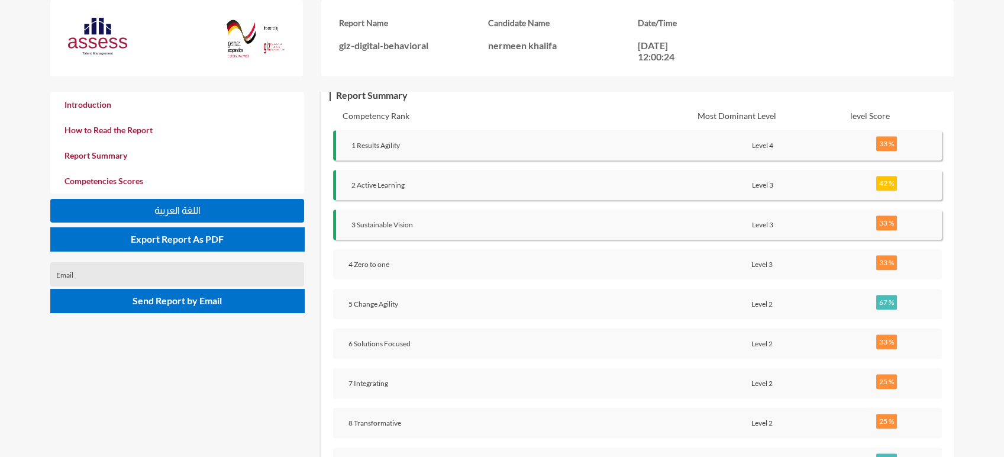
scroll to position [1034, 0]
click at [887, 298] on p "67 %" at bounding box center [887, 304] width 21 height 15
click at [758, 149] on p "Level 4" at bounding box center [763, 147] width 130 height 9
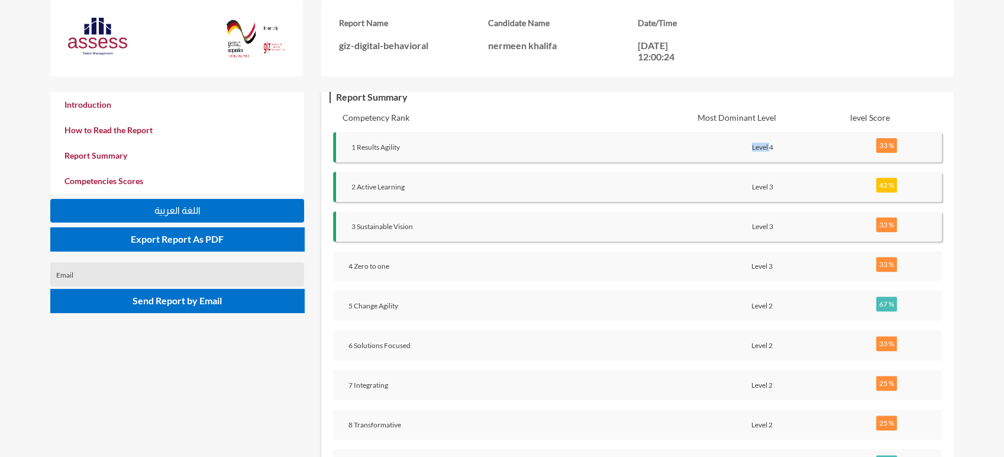
click at [758, 149] on p "Level 4" at bounding box center [763, 147] width 130 height 9
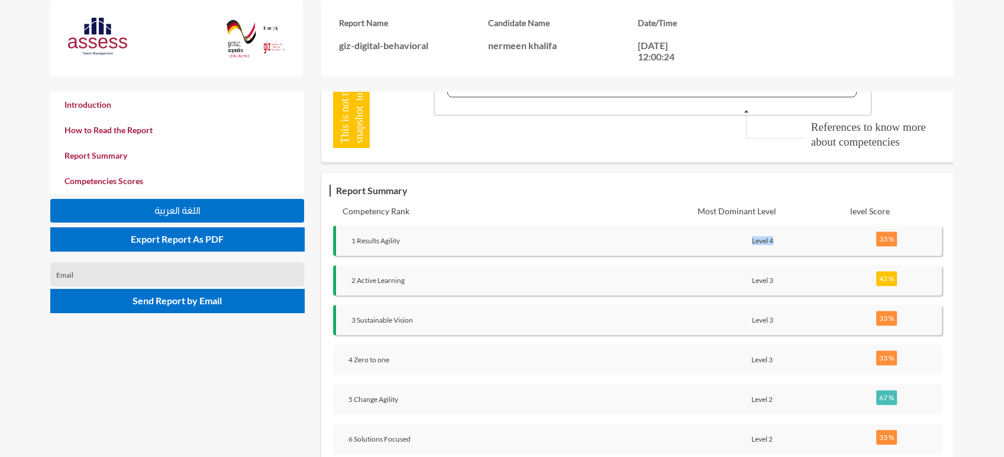
scroll to position [948, 0]
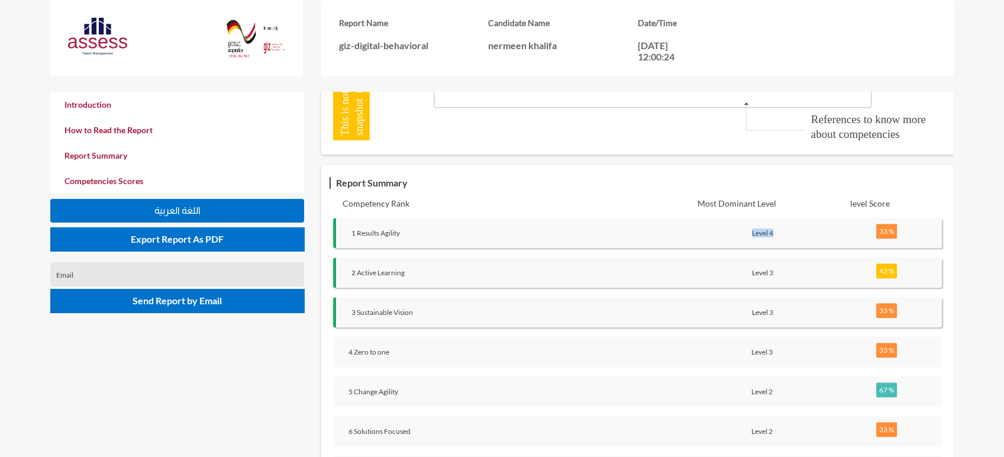
click at [761, 239] on div "Level 4" at bounding box center [763, 233] width 149 height 18
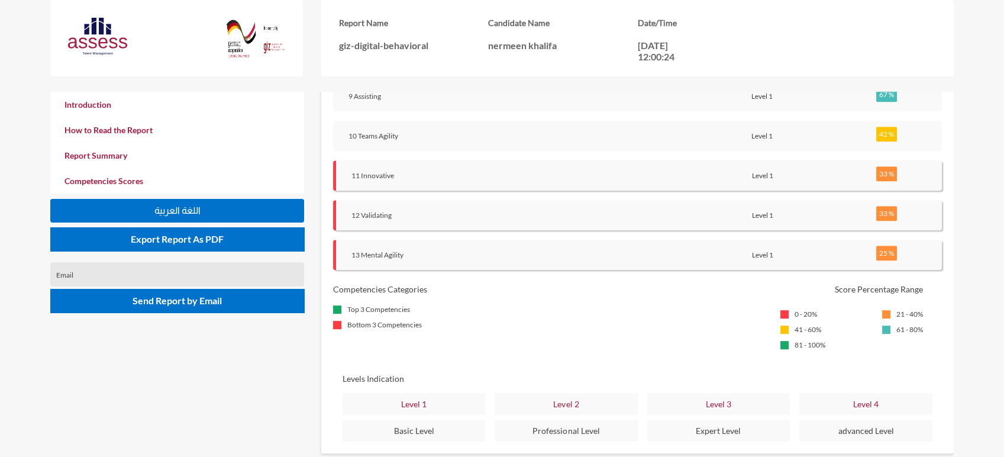
scroll to position [1403, 0]
click at [791, 324] on div "41 - 60%" at bounding box center [817, 328] width 72 height 11
drag, startPoint x: 791, startPoint y: 324, endPoint x: 820, endPoint y: 323, distance: 29.0
click at [820, 323] on div "41 - 60%" at bounding box center [817, 328] width 72 height 11
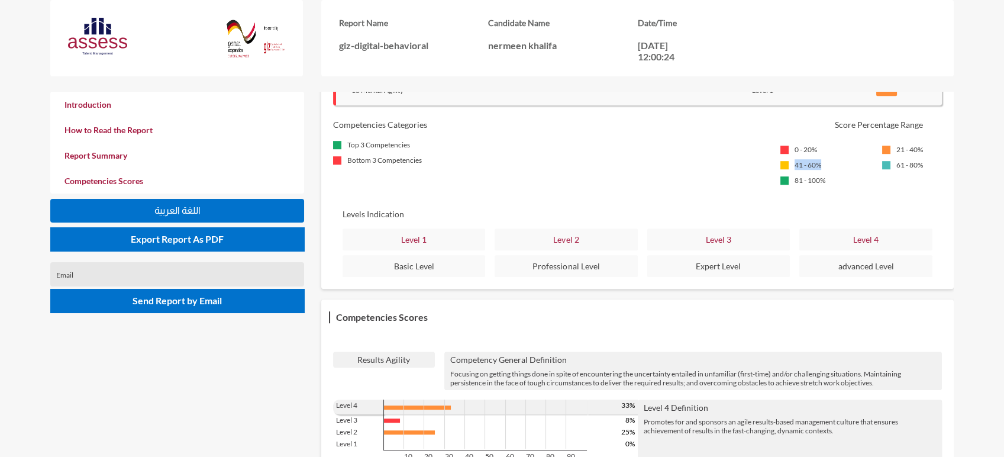
scroll to position [1571, 0]
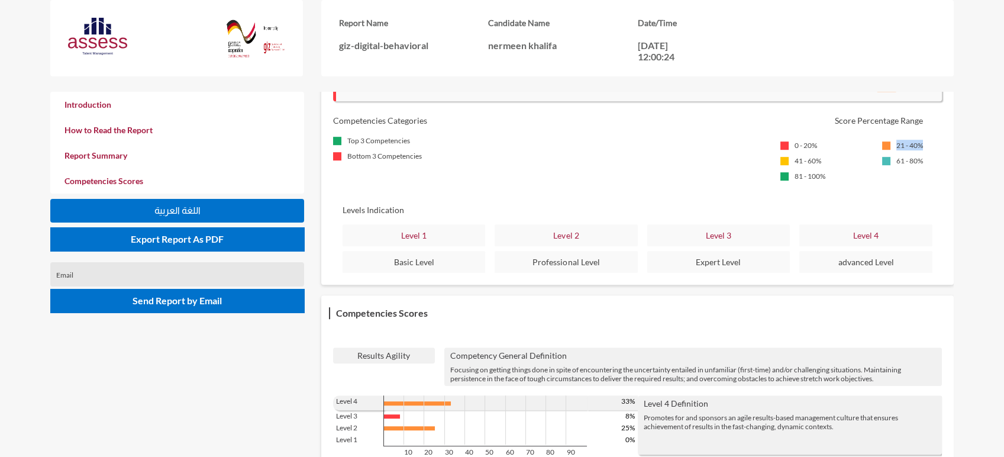
drag, startPoint x: 897, startPoint y: 140, endPoint x: 934, endPoint y: 140, distance: 36.7
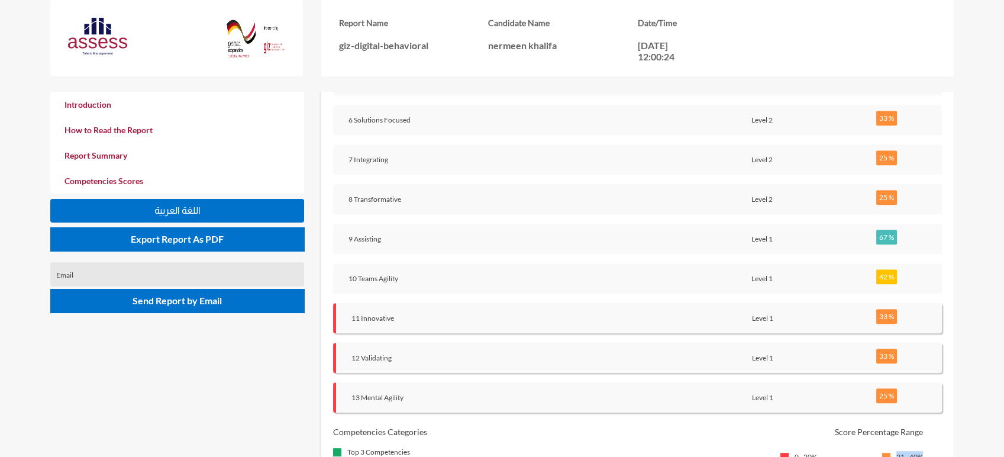
scroll to position [1231, 0]
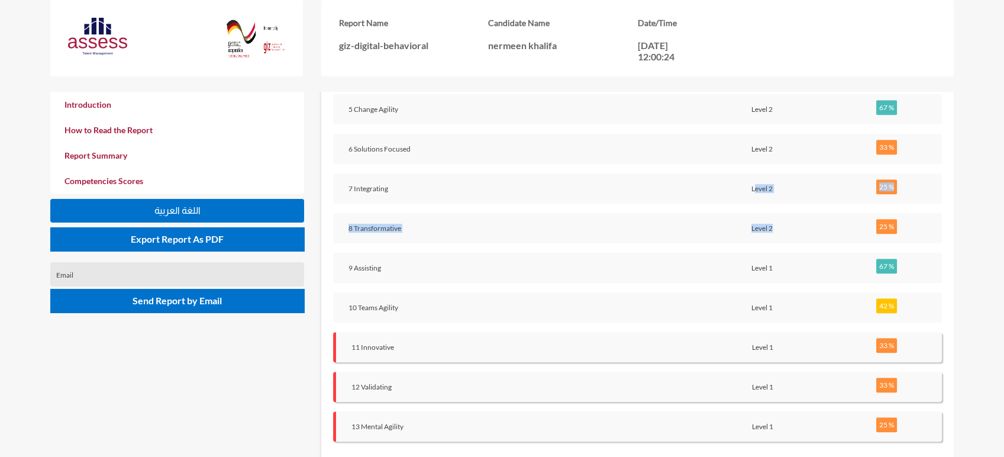
drag, startPoint x: 755, startPoint y: 186, endPoint x: 807, endPoint y: 211, distance: 58.0
click at [807, 211] on div "Report Summary Competency Rank Most Dominant Level level Score 1 Results Agilit…" at bounding box center [637, 254] width 609 height 719
click at [772, 267] on p "Level 1" at bounding box center [762, 267] width 130 height 9
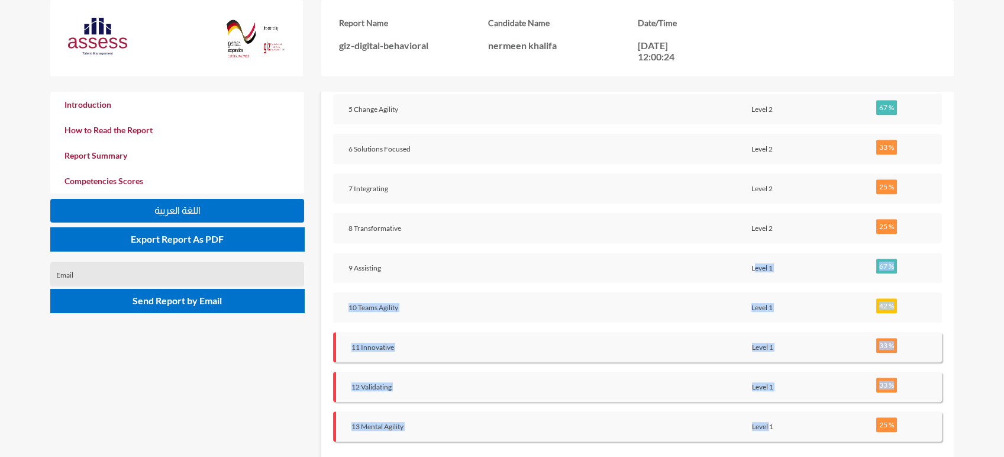
drag, startPoint x: 755, startPoint y: 266, endPoint x: 769, endPoint y: 419, distance: 153.4
click at [769, 419] on div "Report Summary Competency Rank Most Dominant Level level Score 1 Results Agilit…" at bounding box center [637, 254] width 609 height 719
click at [769, 422] on p "Level 1" at bounding box center [763, 426] width 130 height 9
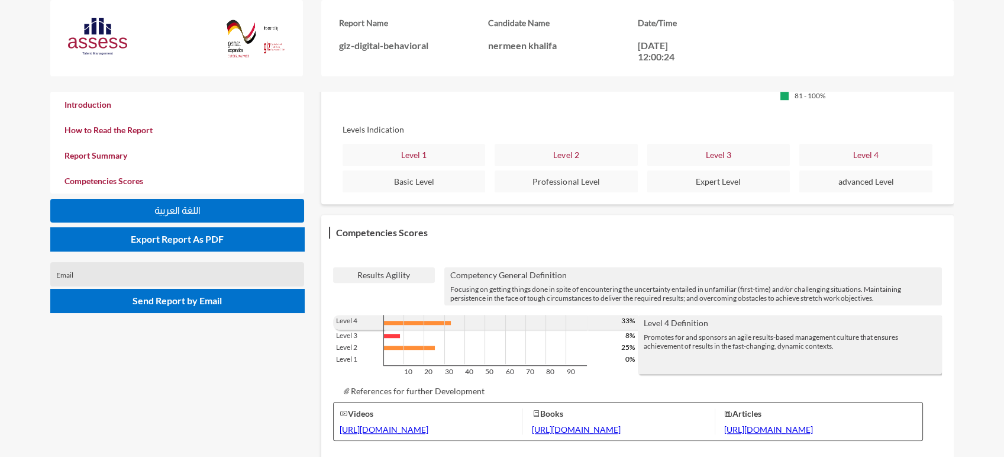
scroll to position [1654, 0]
click at [749, 334] on p "Promotes for and sponsors an agile results-based management culture that ensure…" at bounding box center [790, 339] width 293 height 18
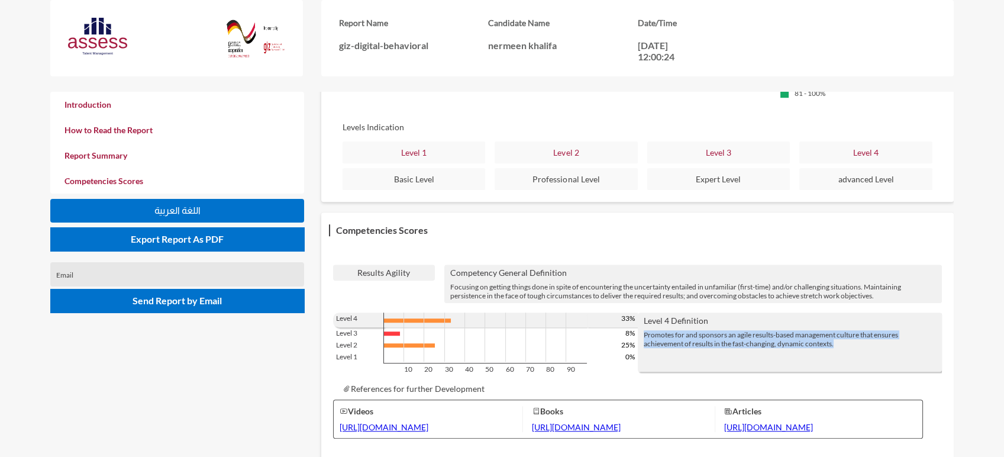
click at [749, 334] on p "Promotes for and sponsors an agile results-based management culture that ensure…" at bounding box center [790, 339] width 293 height 18
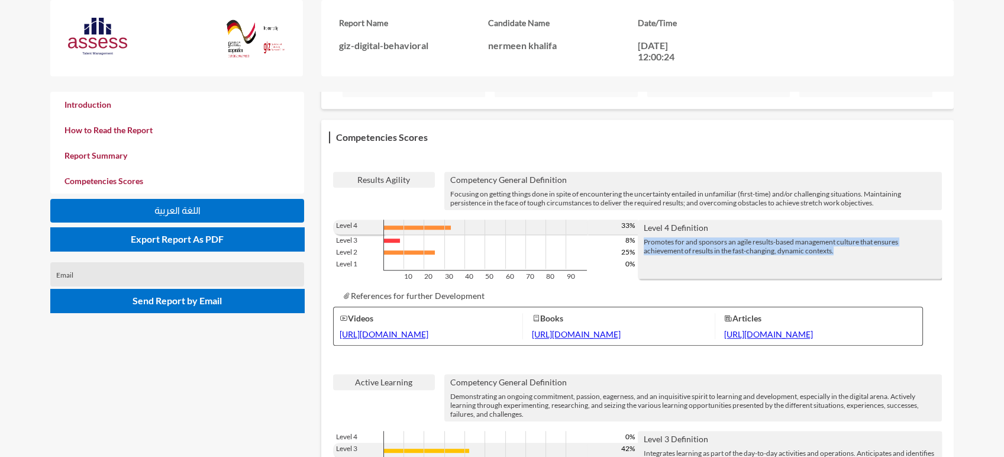
scroll to position [1788, 0]
